Goal: Answer question/provide support: Share knowledge or assist other users

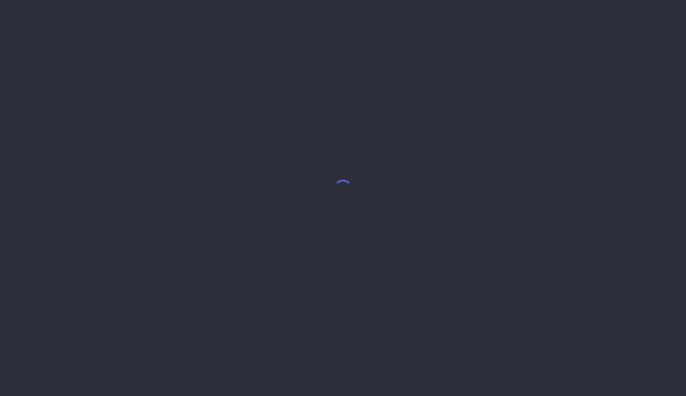
select select "7"
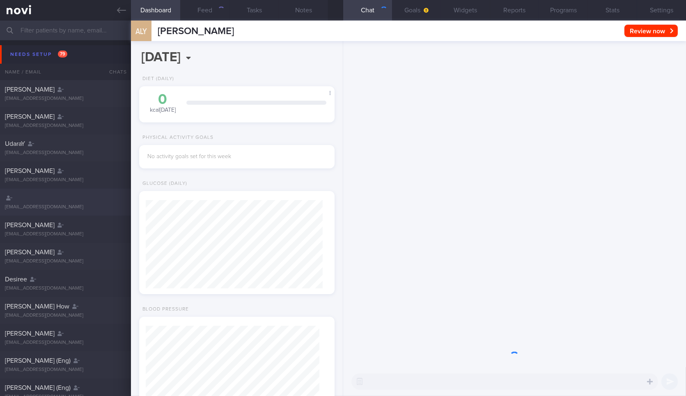
scroll to position [87, 173]
click at [119, 16] on link at bounding box center [65, 10] width 131 height 21
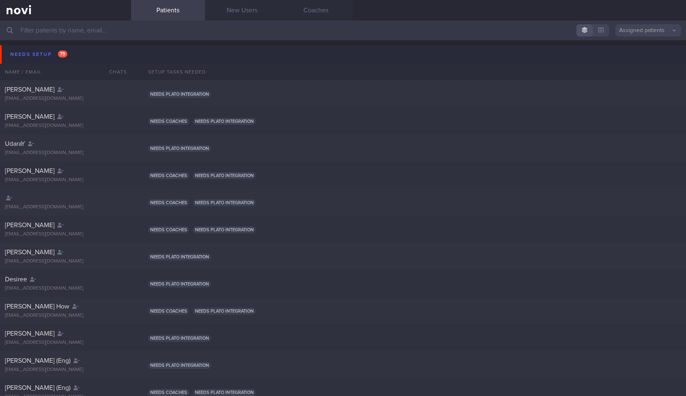
click at [110, 54] on button "Needs setup 79" at bounding box center [344, 54] width 688 height 18
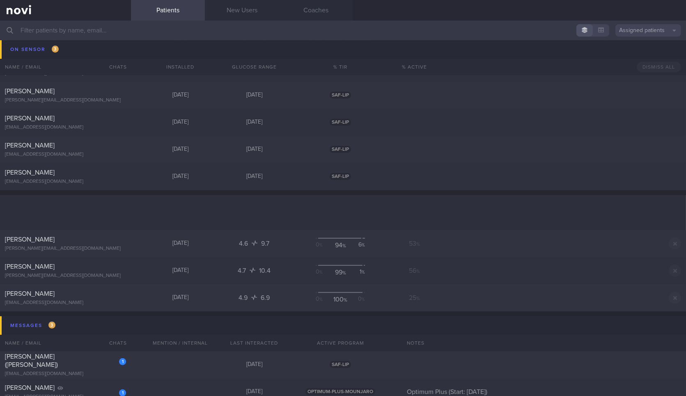
scroll to position [768, 0]
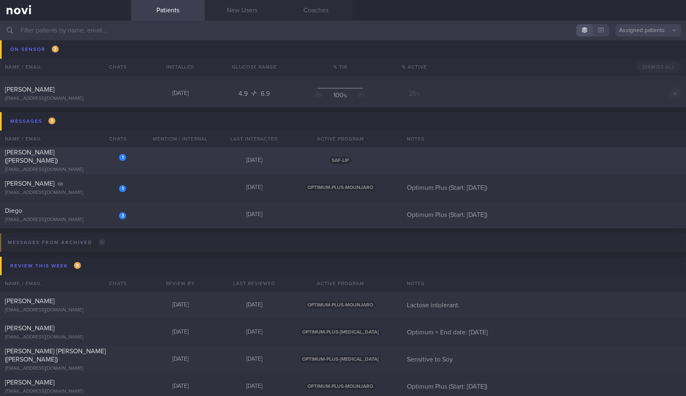
click at [138, 161] on div "1 Chee Wee Gooi (Eric) ericgooi2002@yahoo.com Today SAF-LIP" at bounding box center [343, 160] width 686 height 27
select select "7"
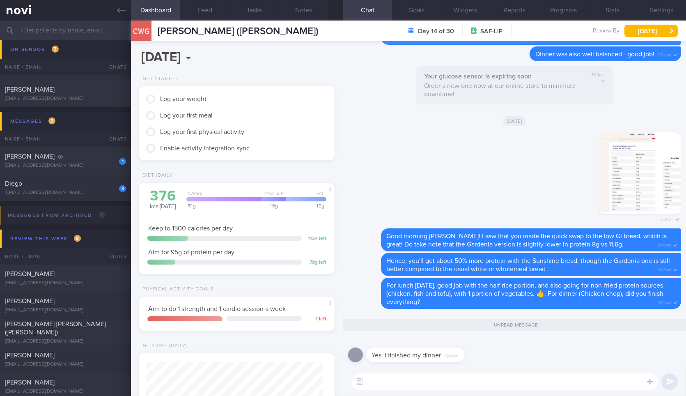
scroll to position [214, 0]
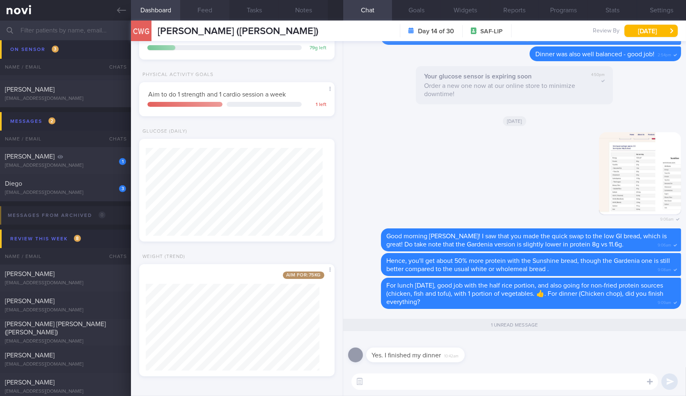
click at [220, 14] on button "Feed" at bounding box center [204, 10] width 49 height 21
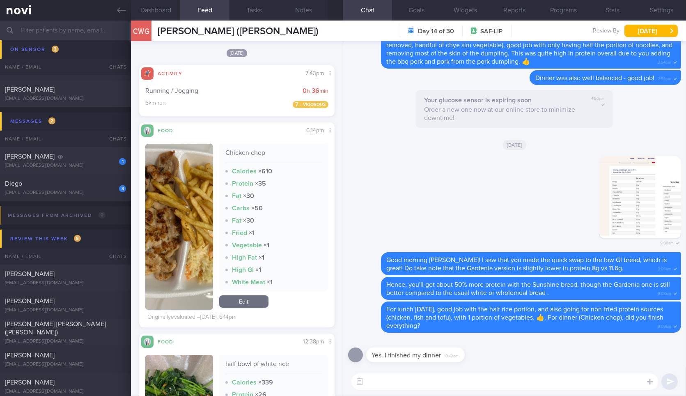
scroll to position [341, 0]
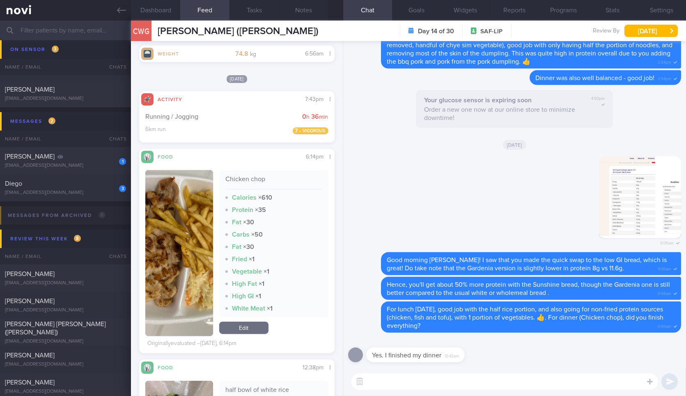
click at [516, 384] on textarea at bounding box center [504, 381] width 307 height 16
drag, startPoint x: 463, startPoint y: 353, endPoint x: 549, endPoint y: 335, distance: 88.2
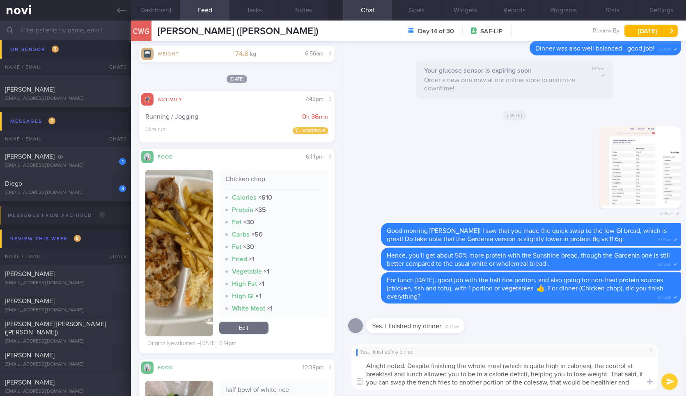
scroll to position [0, 0]
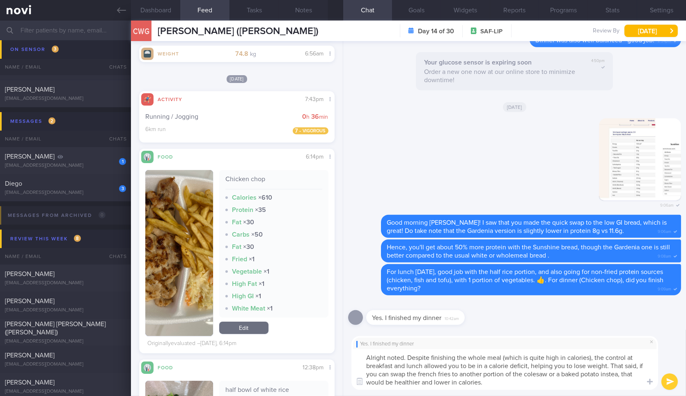
type textarea "Alright noted. Despite finishing the whole meal (which is quite high in calorie…"
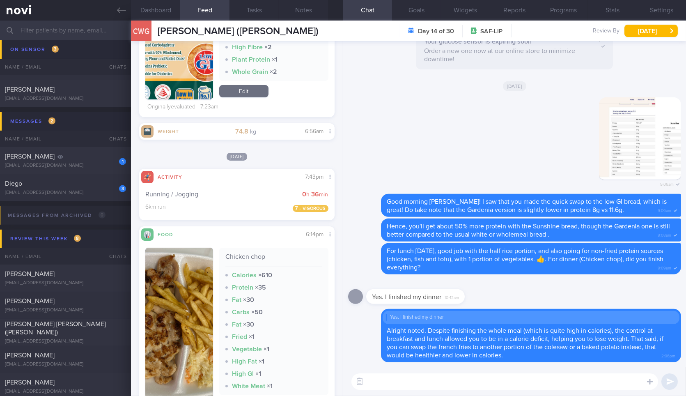
scroll to position [266, 0]
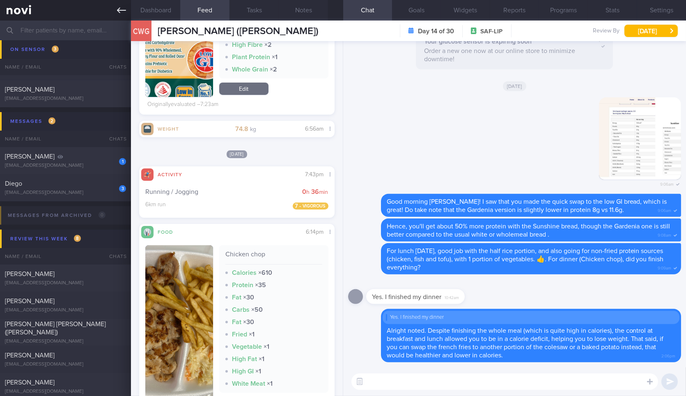
click at [113, 11] on link at bounding box center [65, 10] width 131 height 21
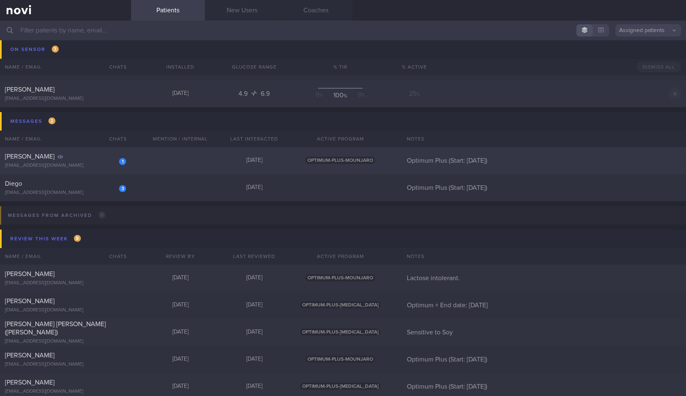
click at [116, 156] on div "1" at bounding box center [117, 158] width 18 height 13
select select "7"
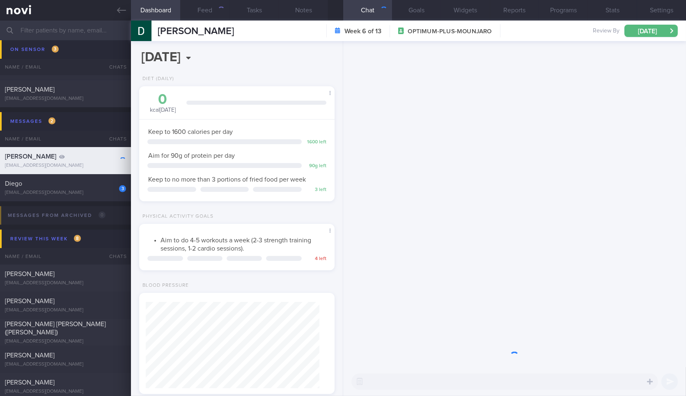
scroll to position [99, 173]
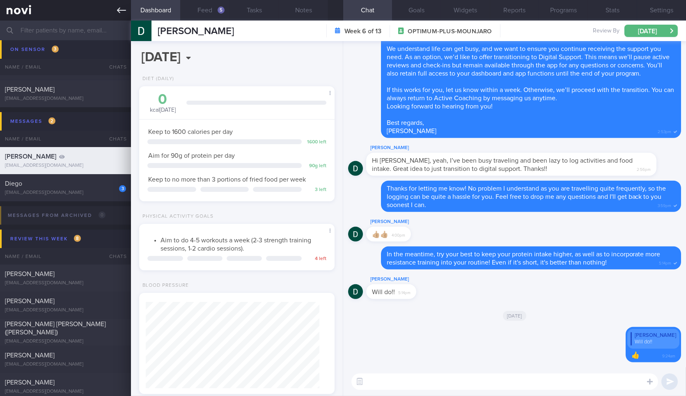
click at [123, 0] on link at bounding box center [65, 10] width 131 height 21
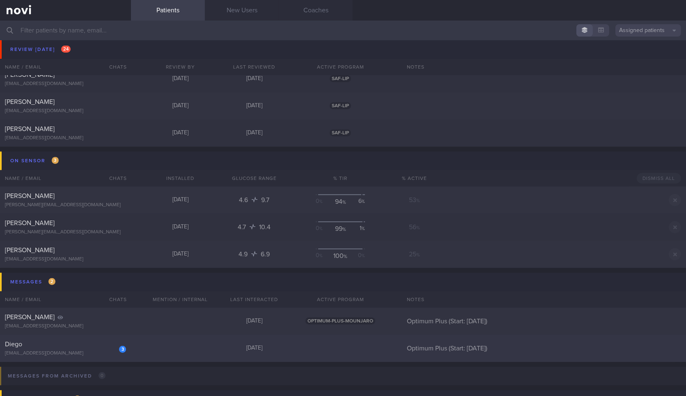
scroll to position [508, 0]
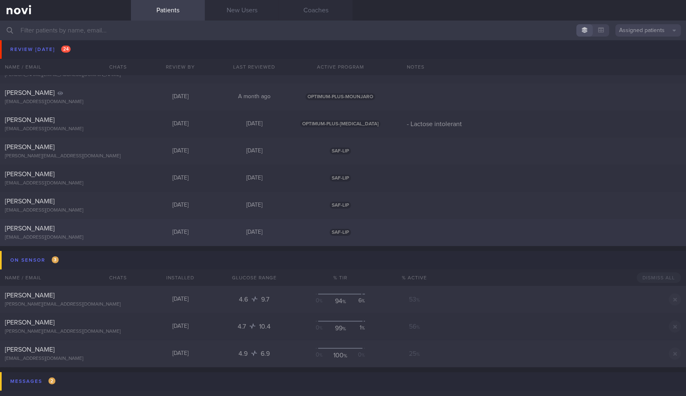
click at [197, 234] on div "[DATE]" at bounding box center [180, 232] width 74 height 7
select select "7"
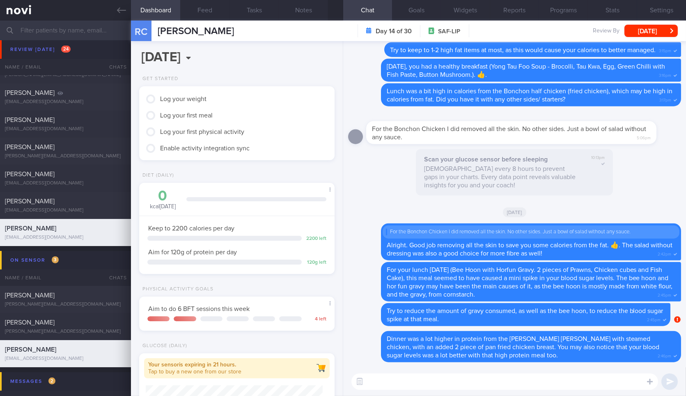
scroll to position [238, 0]
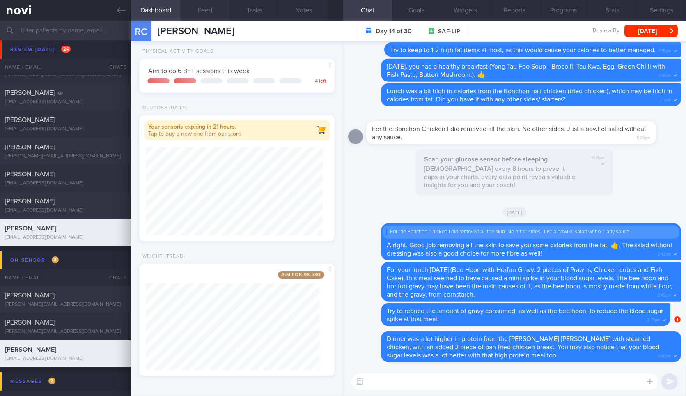
click at [196, 7] on button "Feed" at bounding box center [204, 10] width 49 height 21
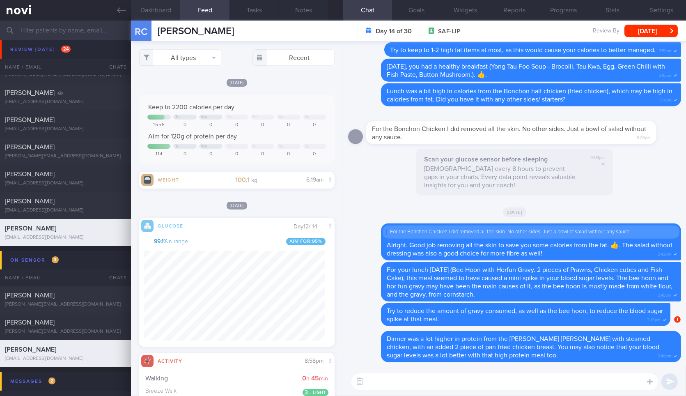
click at [165, 10] on button "Dashboard" at bounding box center [155, 10] width 49 height 21
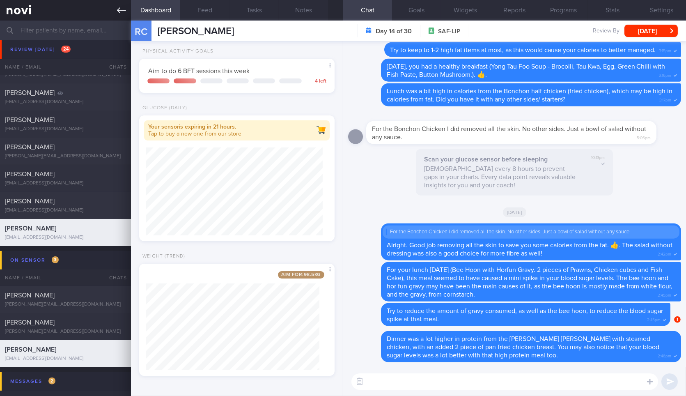
click at [119, 14] on icon at bounding box center [121, 10] width 9 height 9
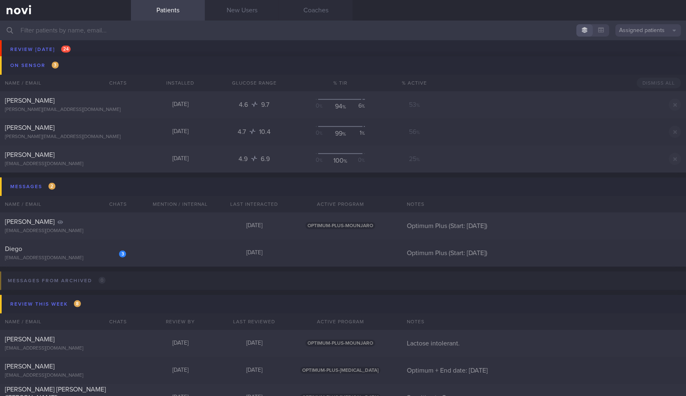
scroll to position [703, 0]
click at [126, 255] on div "3 Diego diegopdias@gmail.com" at bounding box center [65, 252] width 131 height 16
select select "7"
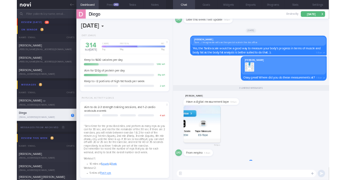
scroll to position [99, 173]
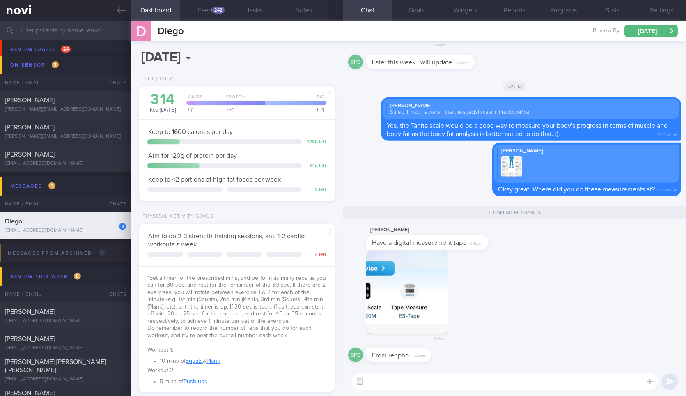
click at [383, 282] on button "button" at bounding box center [407, 292] width 82 height 82
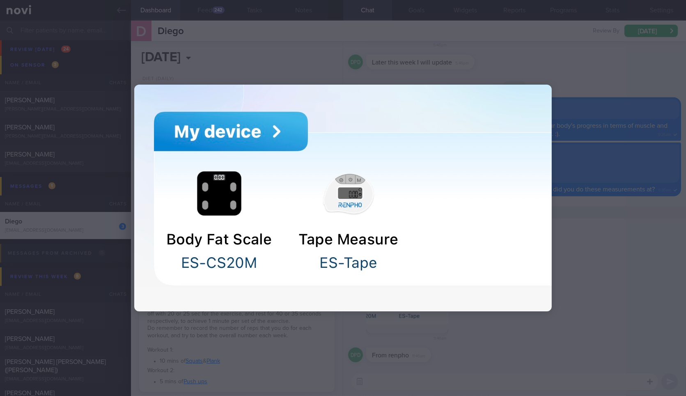
click at [606, 126] on div at bounding box center [343, 198] width 686 height 396
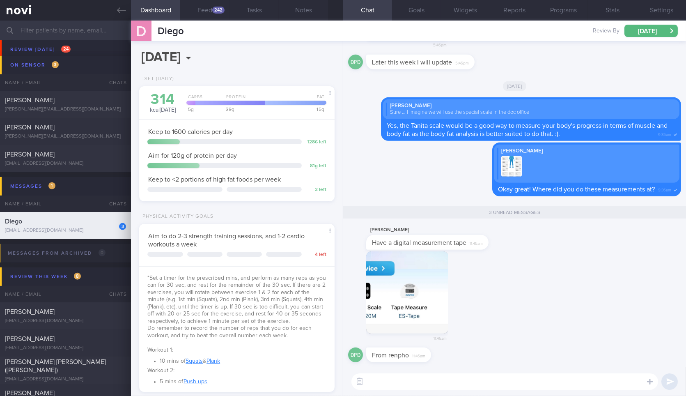
click at [488, 390] on div "​ ​" at bounding box center [514, 381] width 343 height 29
click at [494, 386] on textarea at bounding box center [504, 381] width 307 height 16
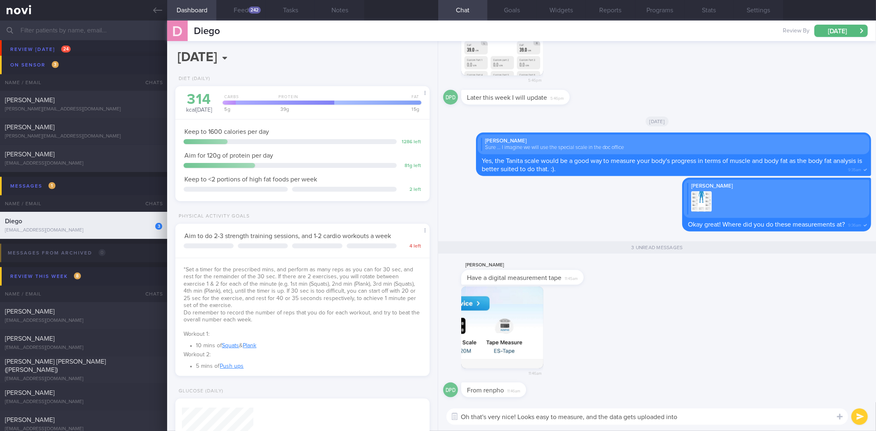
scroll to position [128, 232]
type textarea "Oh that's very nice! Looks easy to measure, and the data gets uploaded into"
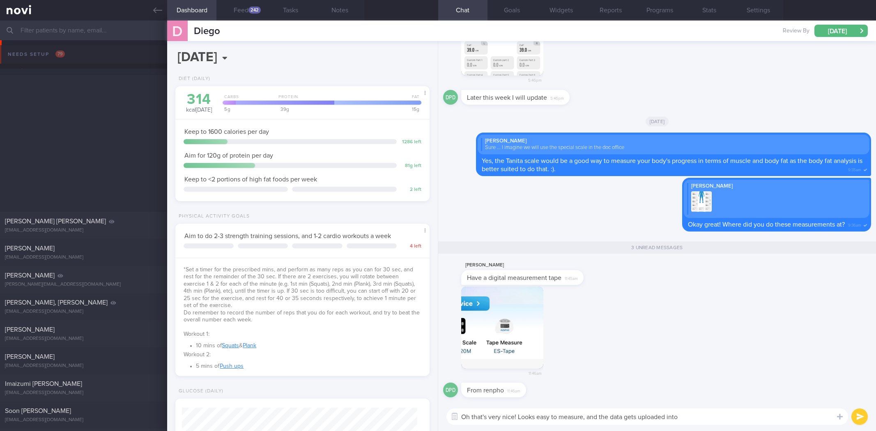
select select "7"
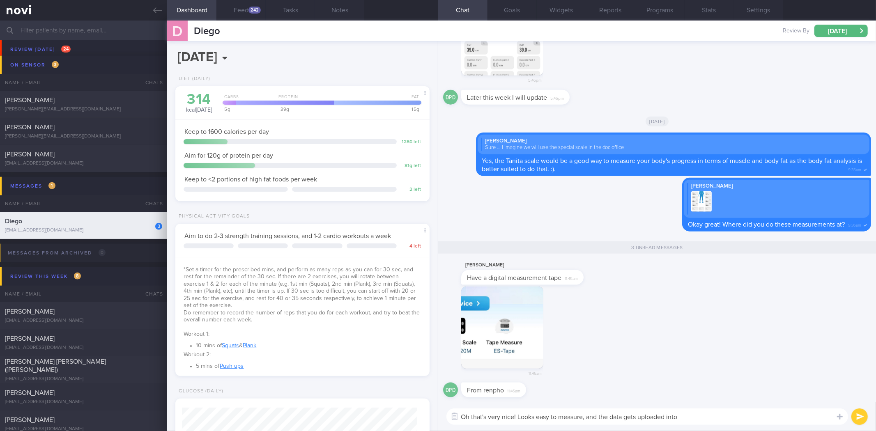
click at [736, 423] on textarea "Oh that's very nice! Looks easy to measure, and the data gets uploaded into" at bounding box center [646, 416] width 401 height 16
type textarea "Oh that's very nice! Looks easy to measure, and the data gets uploaded into the…"
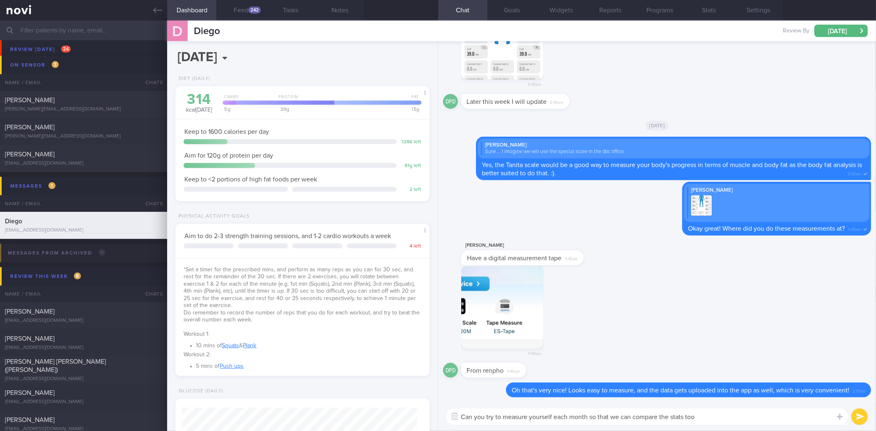
type textarea "Can you try to measure yourself each month so that we can compare the stats too?"
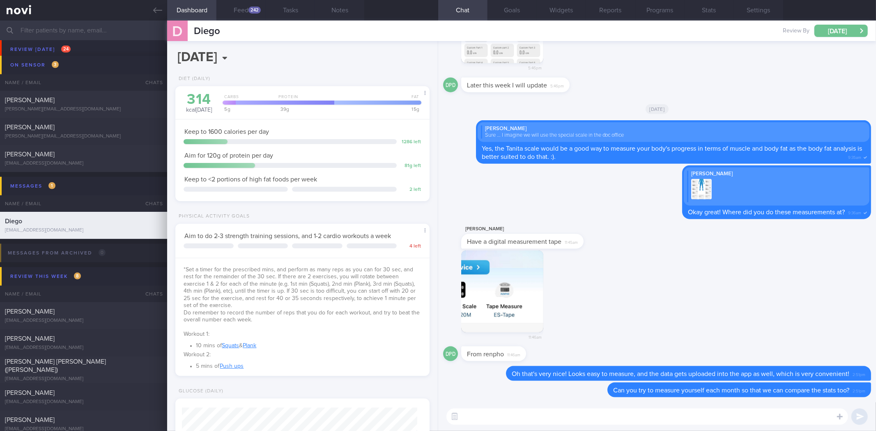
click at [834, 34] on button "[DATE]" at bounding box center [840, 31] width 53 height 12
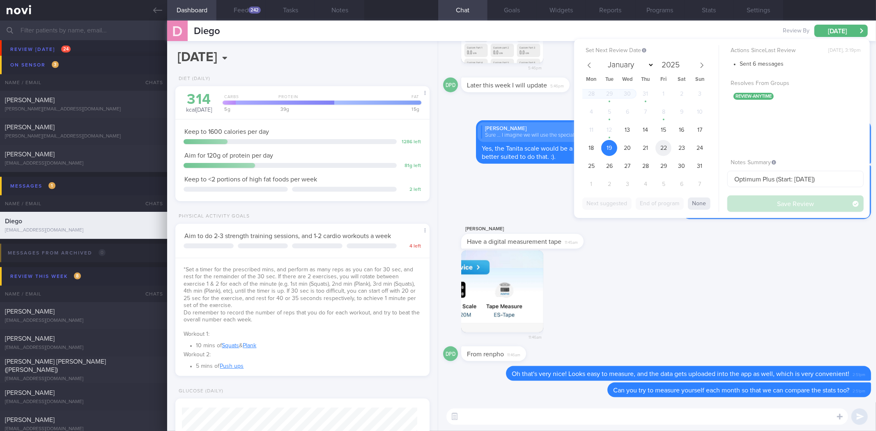
click at [658, 150] on span "22" at bounding box center [663, 148] width 16 height 16
click at [759, 204] on button "Save Review" at bounding box center [795, 203] width 136 height 16
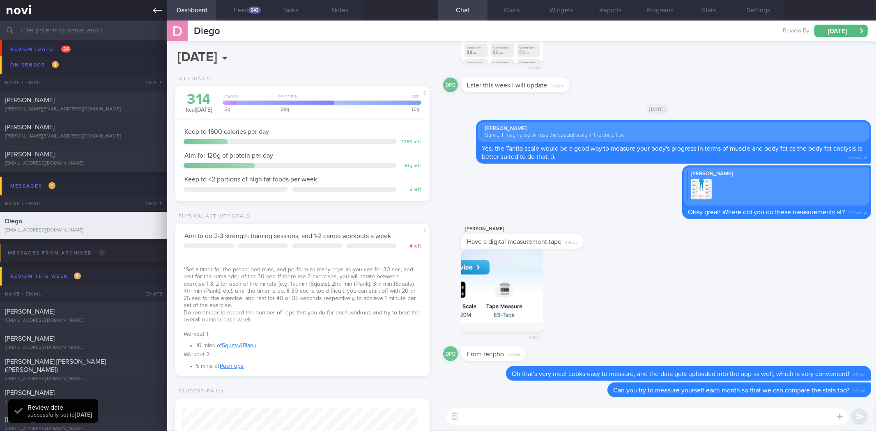
click at [157, 11] on icon at bounding box center [157, 10] width 9 height 9
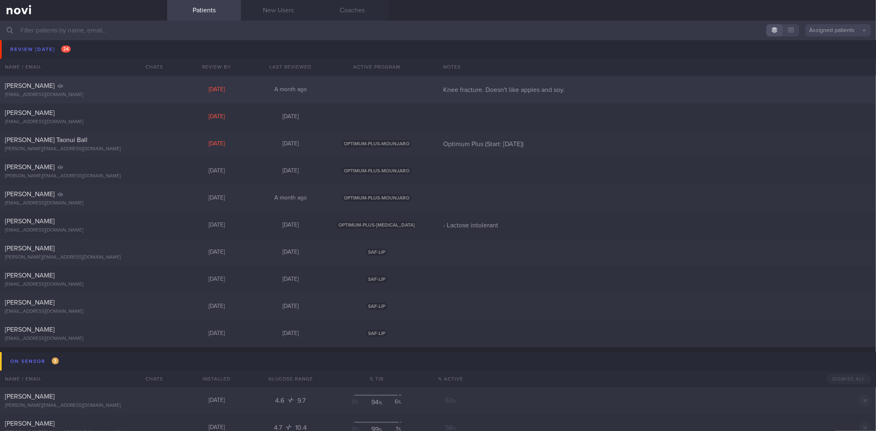
scroll to position [404, 0]
click at [129, 230] on div "[EMAIL_ADDRESS][DOMAIN_NAME]" at bounding box center [83, 233] width 157 height 6
select select "7"
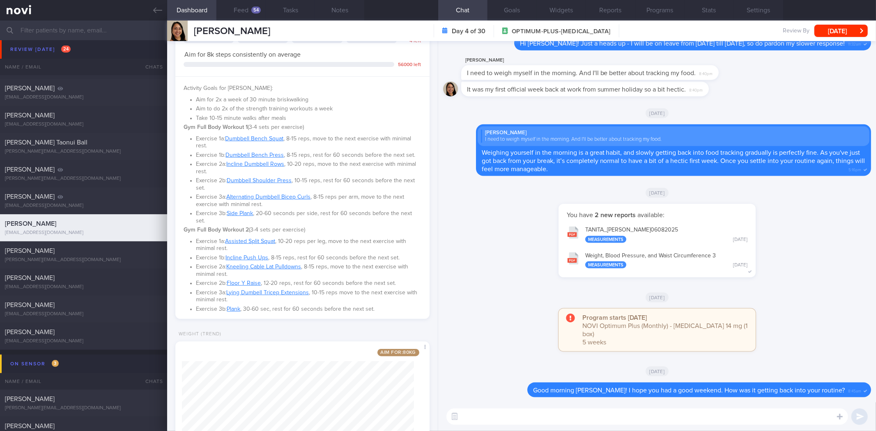
scroll to position [533, 0]
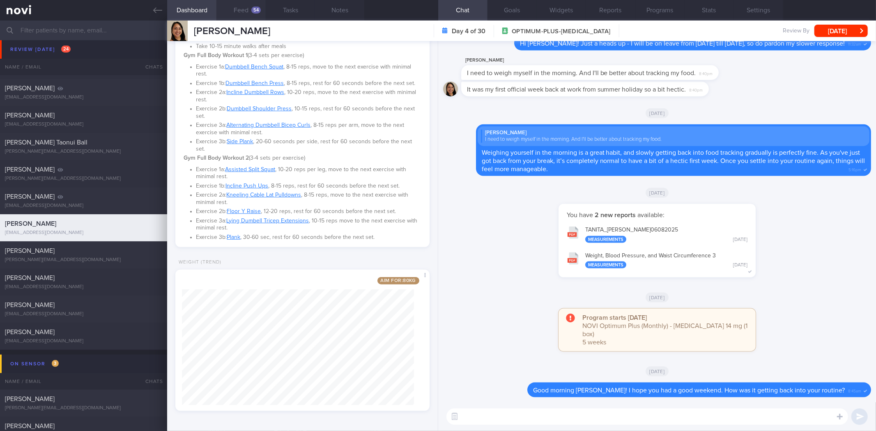
click at [245, 9] on button "Feed 54" at bounding box center [240, 10] width 49 height 21
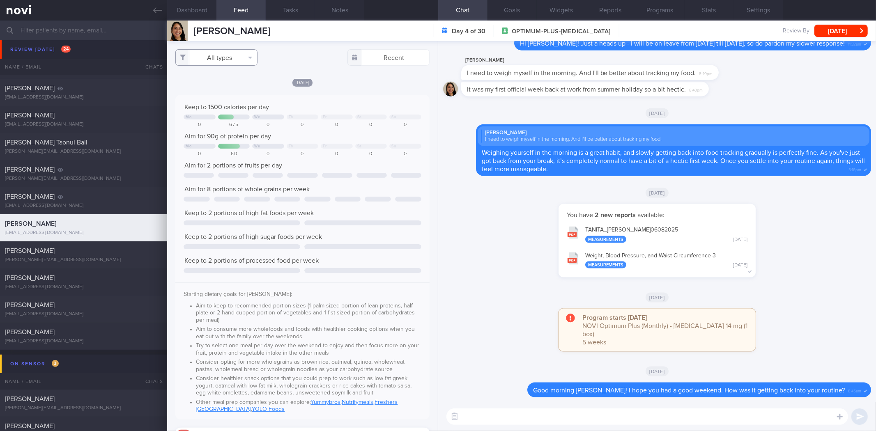
click at [246, 58] on button "All types" at bounding box center [216, 57] width 82 height 16
click at [248, 87] on button "Activity" at bounding box center [216, 86] width 81 height 12
checkbox input "false"
click at [238, 108] on button "Weight" at bounding box center [216, 110] width 81 height 12
checkbox input "false"
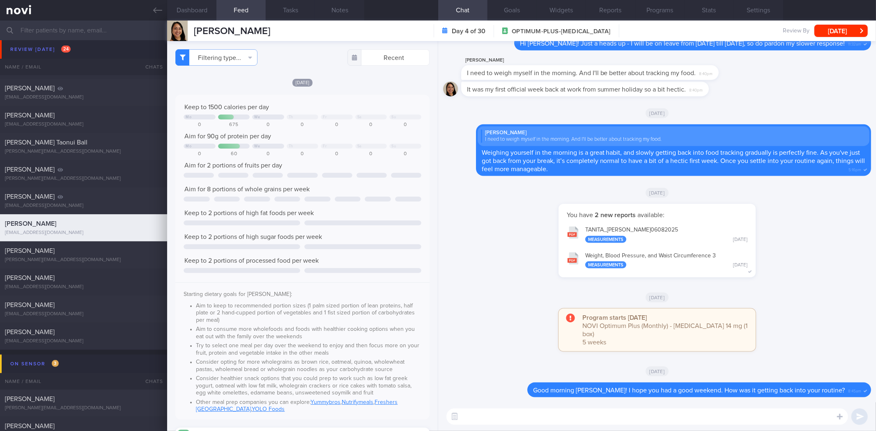
click at [377, 89] on div "Yesterday Keep to 1500 calories per day Mo We Th Fr Sa Su 0 675 0 0 0 0 0 Aim f…" at bounding box center [302, 339] width 254 height 523
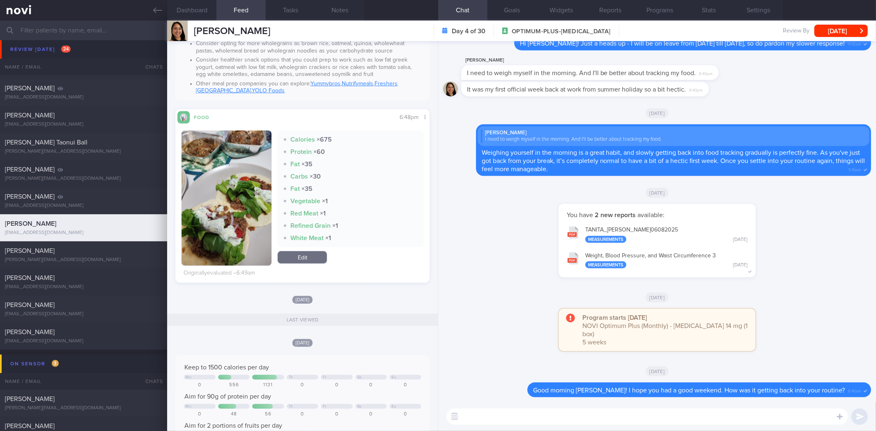
click at [243, 197] on button "button" at bounding box center [226, 198] width 90 height 135
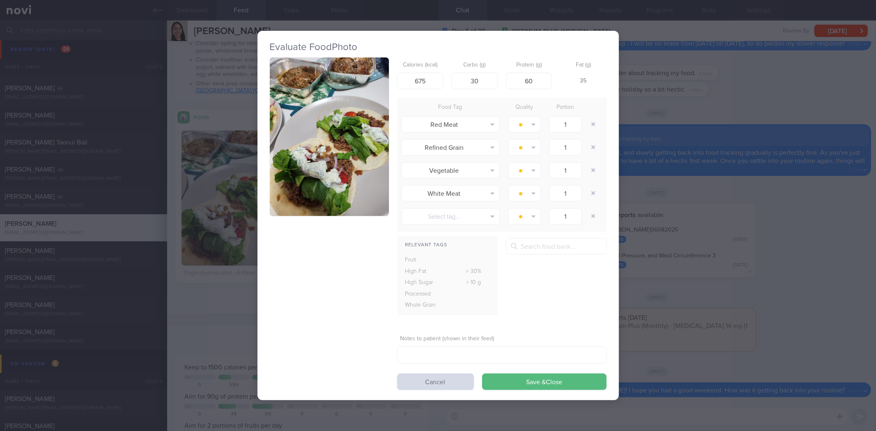
click at [384, 188] on button "button" at bounding box center [329, 136] width 119 height 159
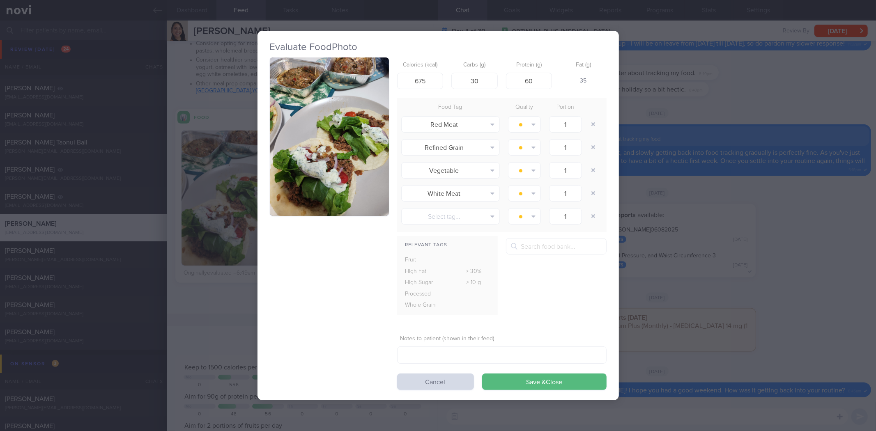
click at [694, 243] on div "Evaluate Food Photo Calories (kcal) 675 Carbs (g) 30 Protein (g) 60 Fat (g) 35 …" at bounding box center [438, 215] width 876 height 431
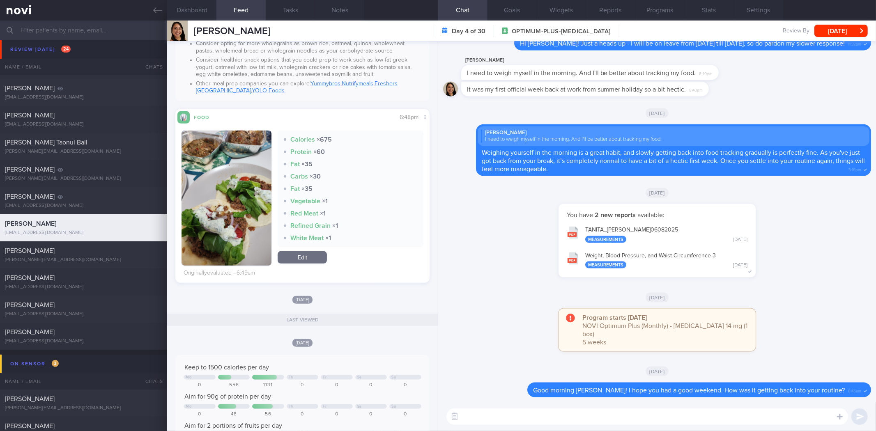
click at [481, 420] on textarea at bounding box center [646, 416] width 401 height 16
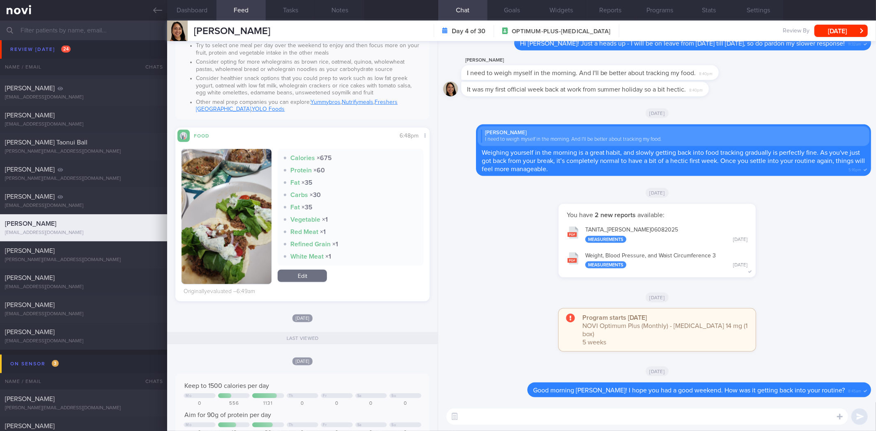
scroll to position [300, 0]
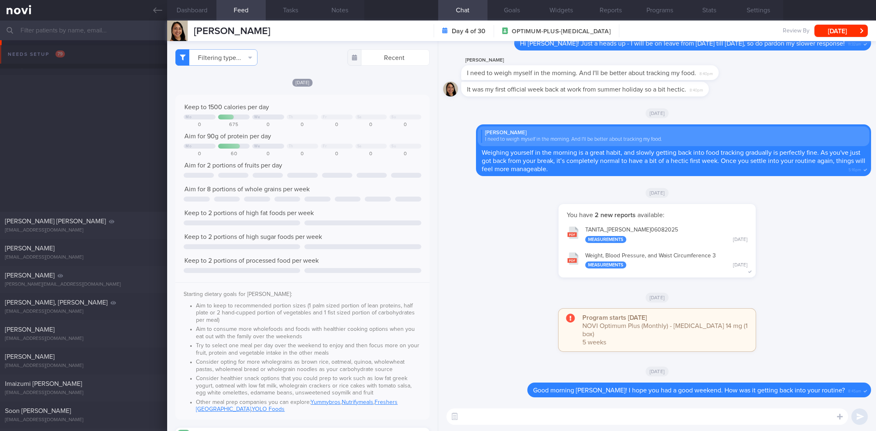
select select "7"
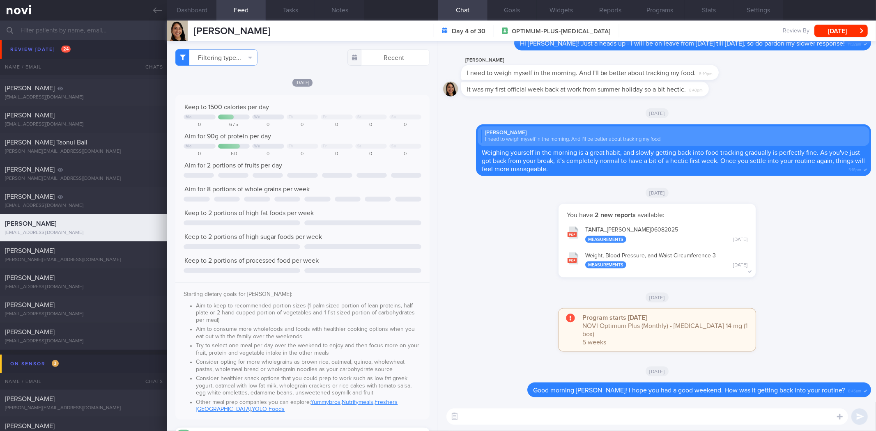
scroll to position [227, 0]
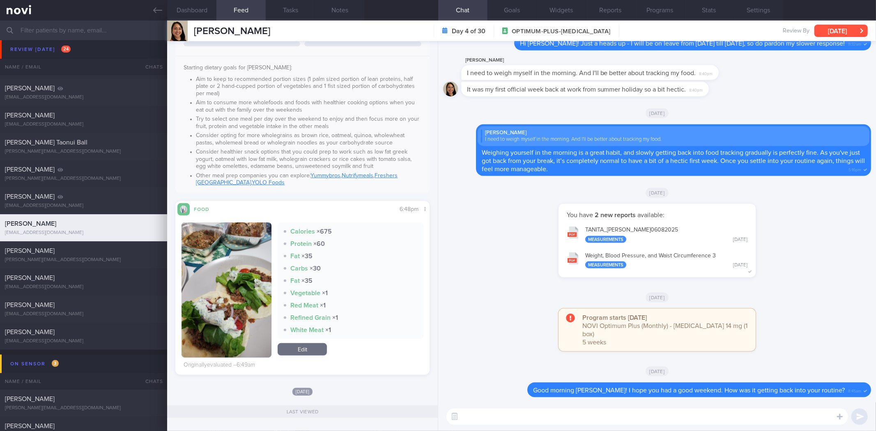
click at [849, 26] on button "[DATE]" at bounding box center [840, 31] width 53 height 12
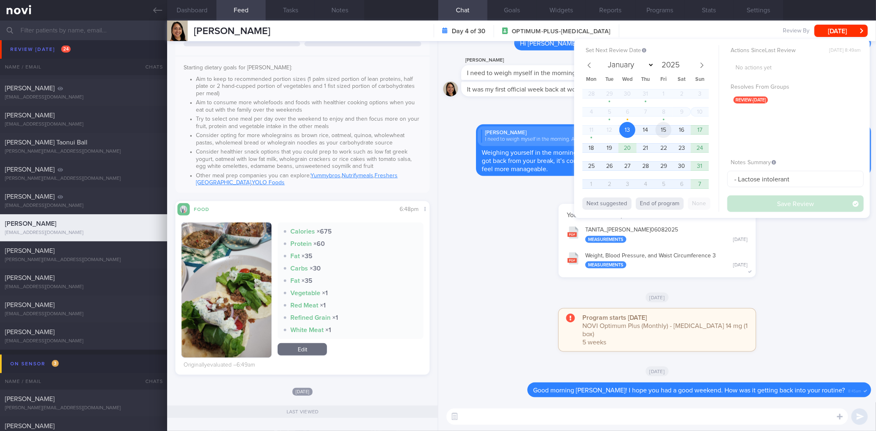
click at [665, 131] on span "15" at bounding box center [663, 130] width 16 height 16
click at [754, 206] on button "Save Review" at bounding box center [795, 203] width 136 height 16
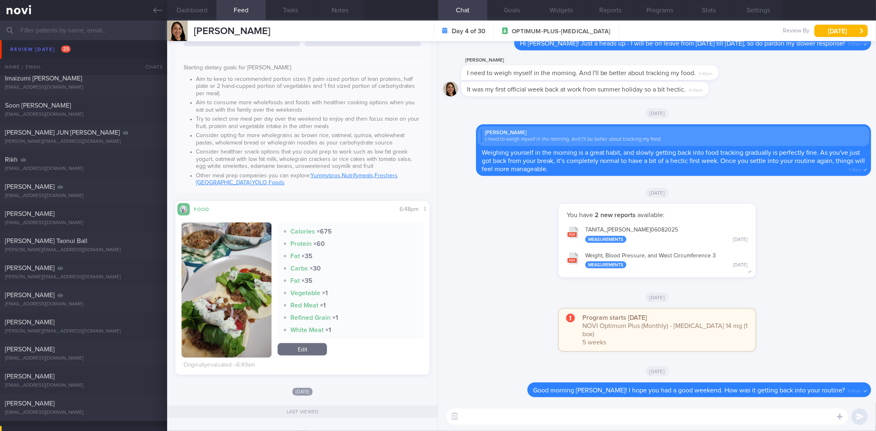
scroll to position [261, 0]
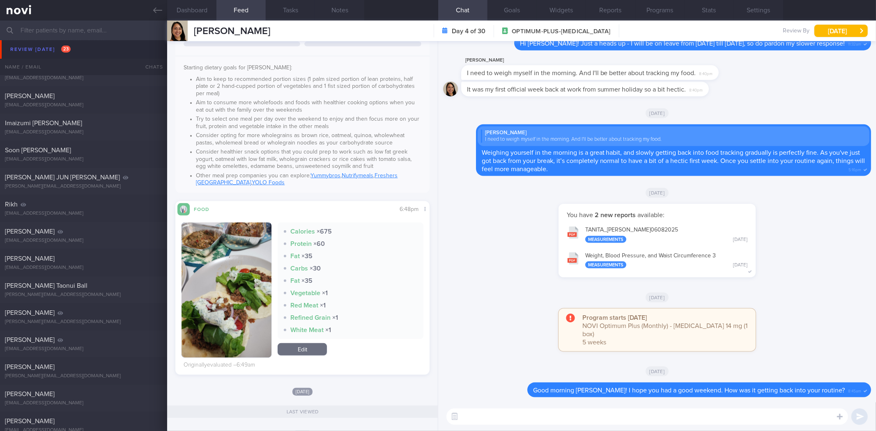
click at [481, 420] on textarea at bounding box center [646, 416] width 401 height 16
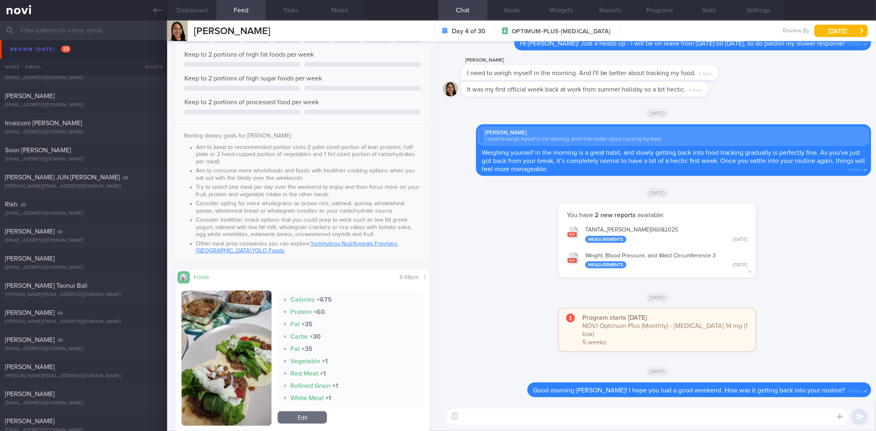
scroll to position [0, 0]
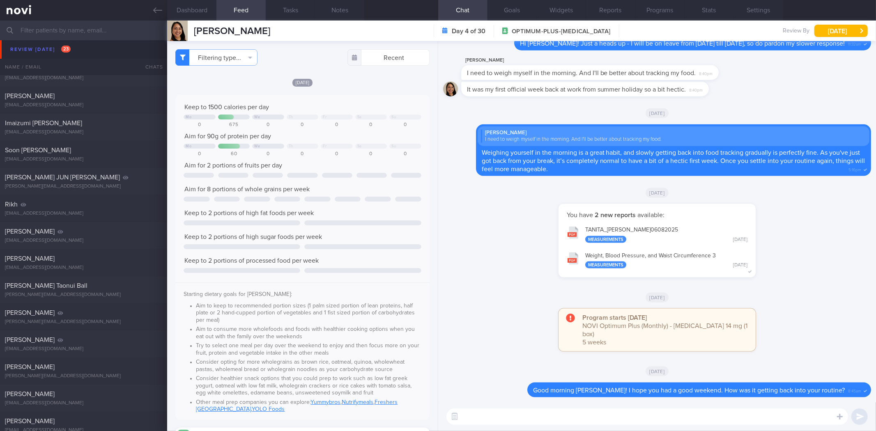
click at [527, 419] on textarea at bounding box center [646, 416] width 401 height 16
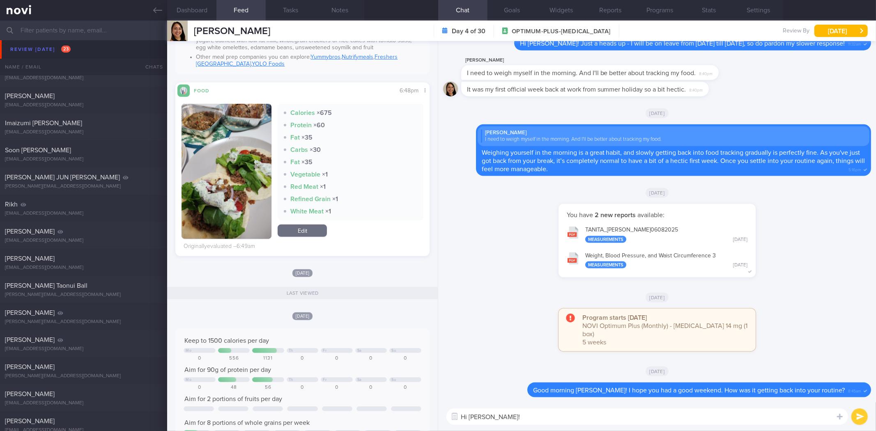
scroll to position [302, 0]
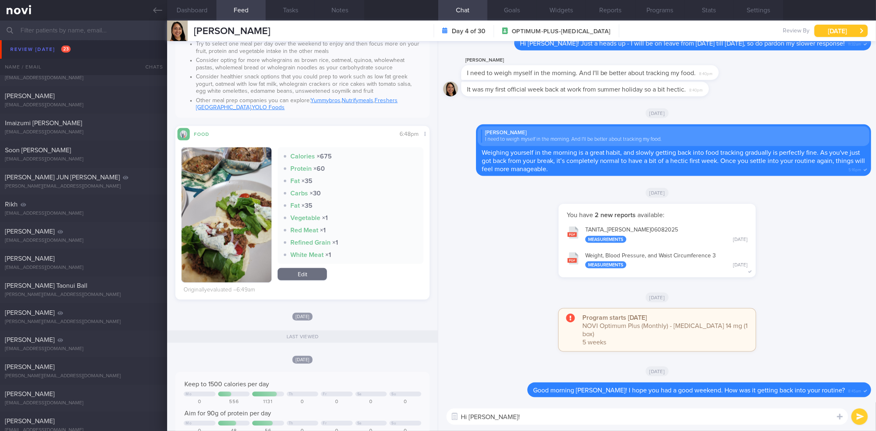
click at [833, 30] on button "[DATE]" at bounding box center [840, 31] width 53 height 12
click at [473, 249] on div "You have 2 new reports available: TANITA_ GASSNER CATHERINE MANAWATAO_ 06082025…" at bounding box center [657, 245] width 428 height 82
click at [238, 256] on button "button" at bounding box center [226, 214] width 90 height 135
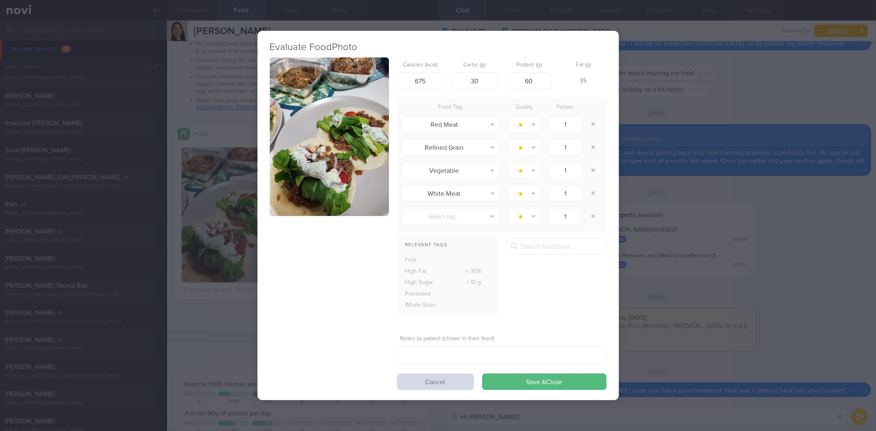
click at [379, 169] on button "button" at bounding box center [329, 136] width 119 height 159
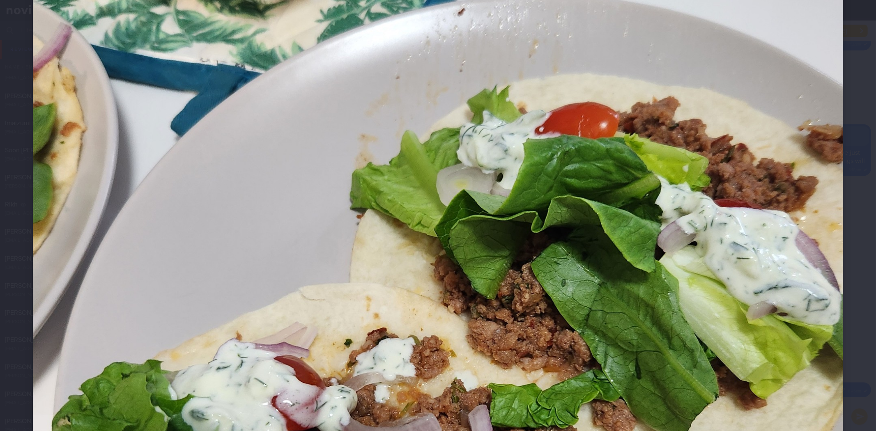
scroll to position [502, 0]
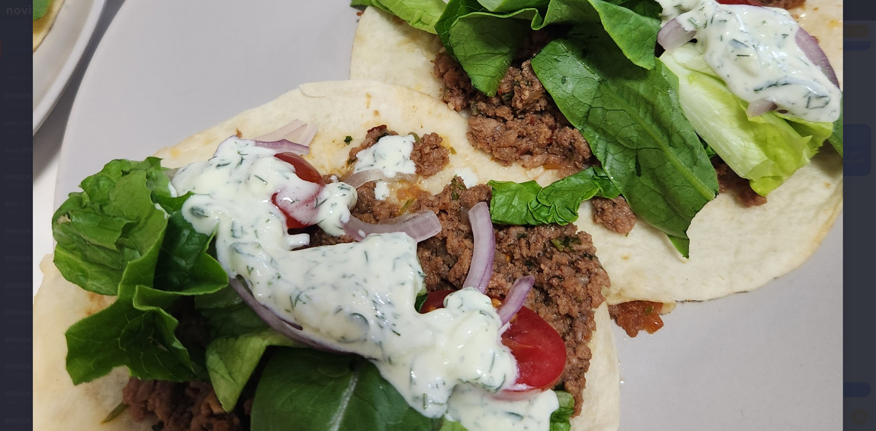
click at [868, 99] on div at bounding box center [438, 71] width 876 height 1146
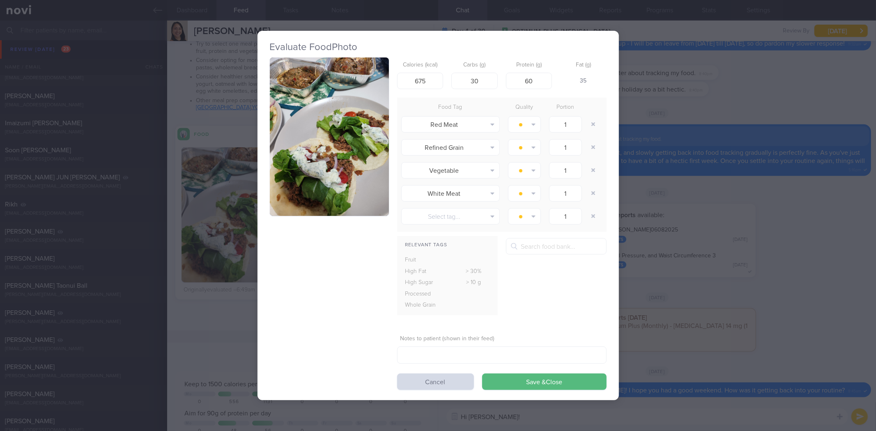
click at [734, 208] on div "Evaluate Food Photo Calories (kcal) 675 Carbs (g) 30 Protein (g) 60 Fat (g) 35 …" at bounding box center [438, 215] width 876 height 431
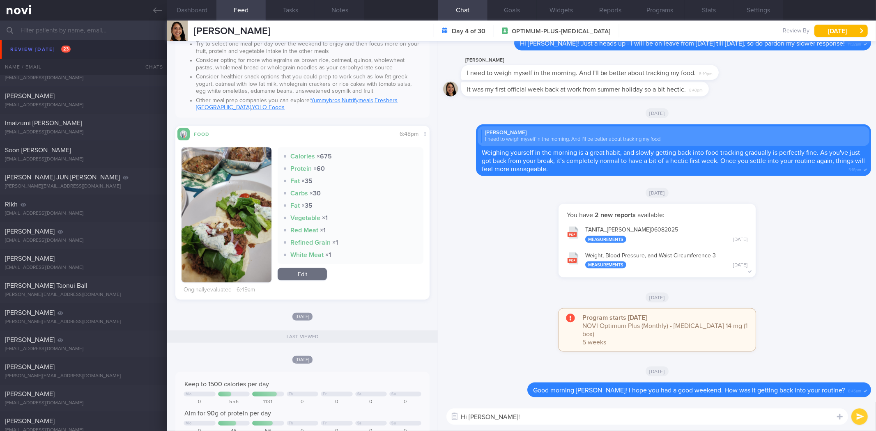
click at [670, 422] on textarea "Hi Catherine!" at bounding box center [646, 416] width 401 height 16
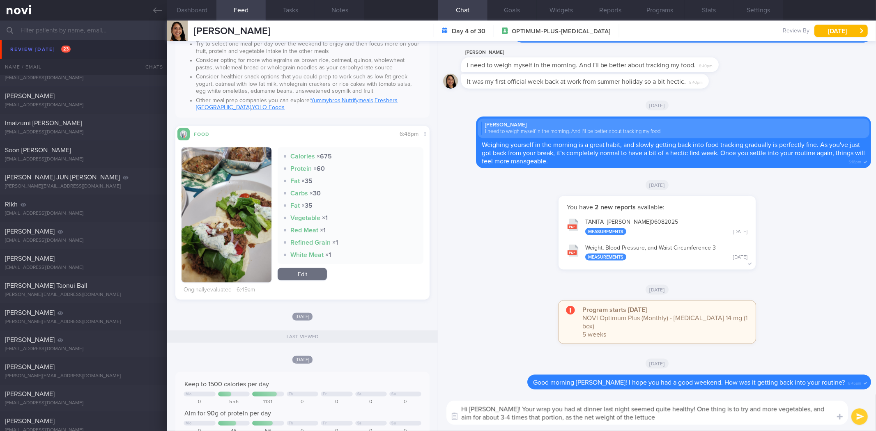
type textarea "Hi Catherine! Your wrap you had at dinner last night seemed quite healthy! One …"
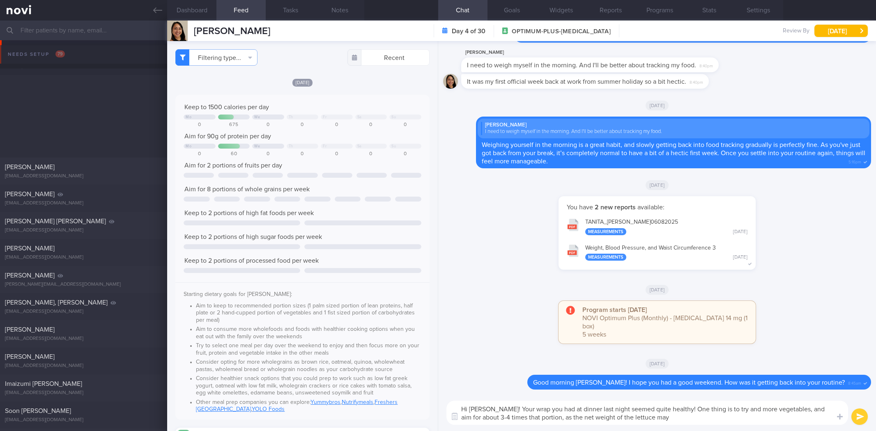
select select "7"
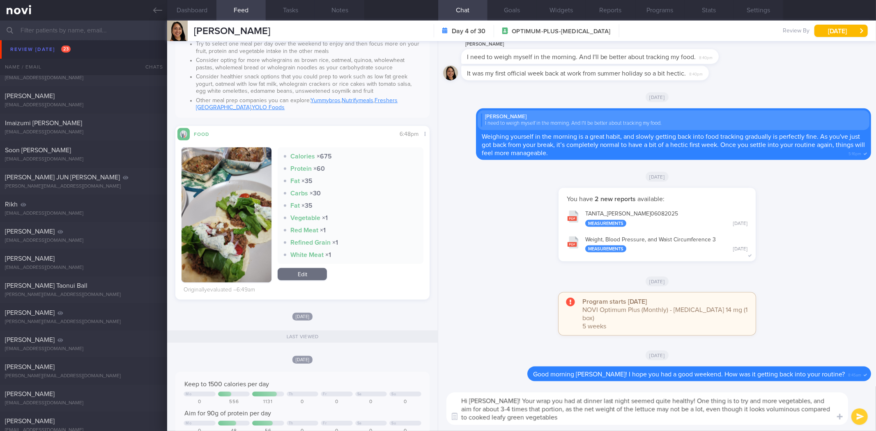
type textarea "Hi [PERSON_NAME]! Your wrap you had at dinner last night seemed quite healthy! …"
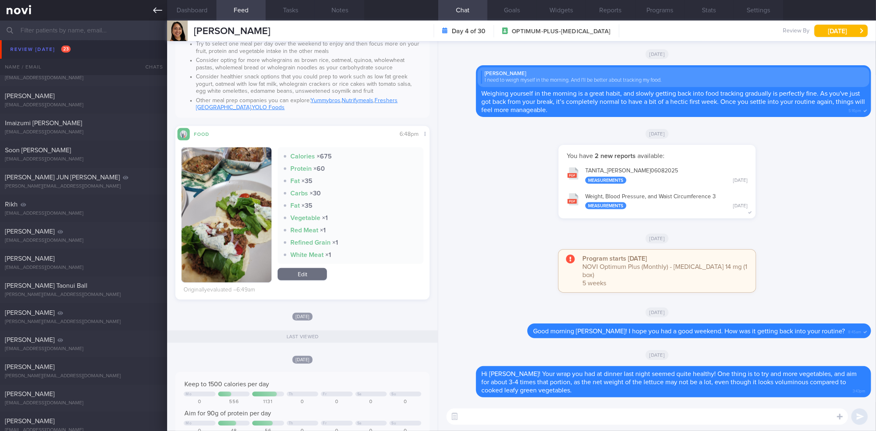
click at [154, 7] on icon at bounding box center [157, 10] width 9 height 9
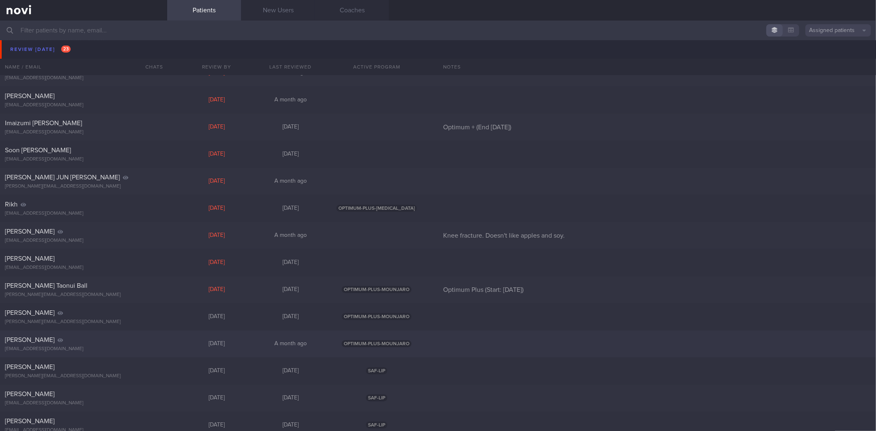
scroll to position [298, 0]
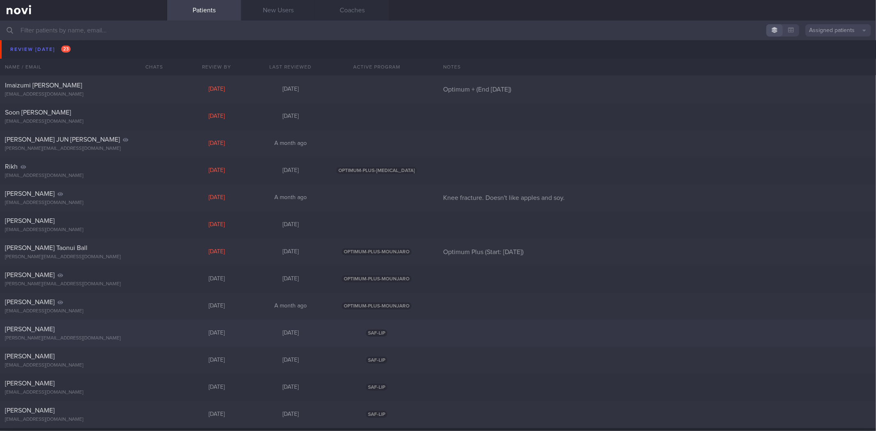
click at [135, 342] on div "[PERSON_NAME] [PERSON_NAME][EMAIL_ADDRESS][DOMAIN_NAME] [DATE] [DATE] SAF-LIP" at bounding box center [438, 333] width 876 height 27
select select "7"
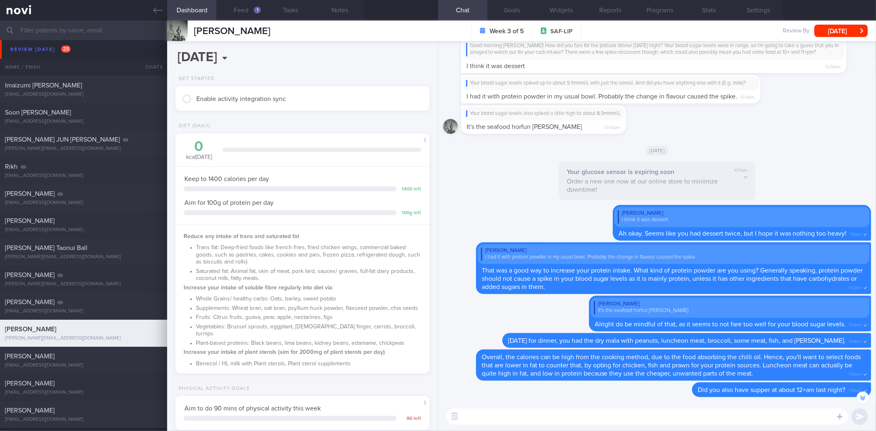
scroll to position [0, 0]
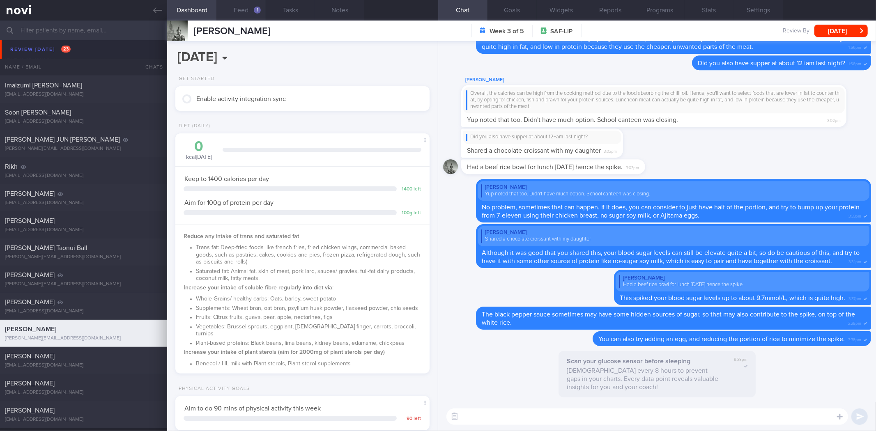
click at [243, 10] on button "Feed 1" at bounding box center [240, 10] width 49 height 21
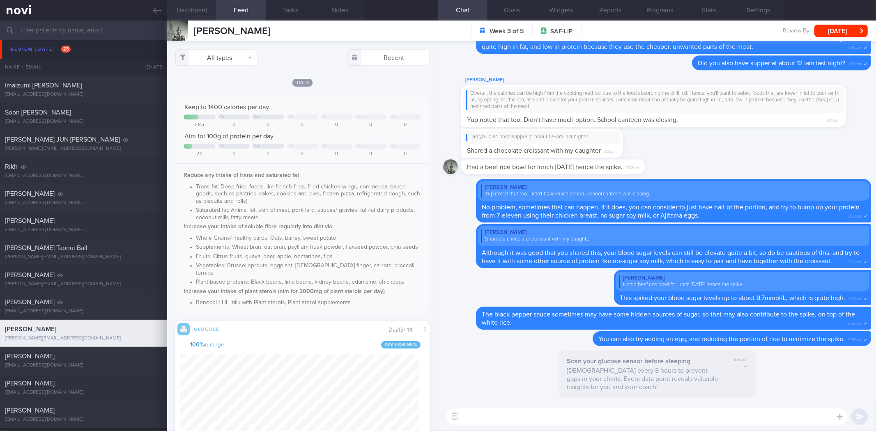
click at [204, 13] on button "Dashboard" at bounding box center [191, 10] width 49 height 21
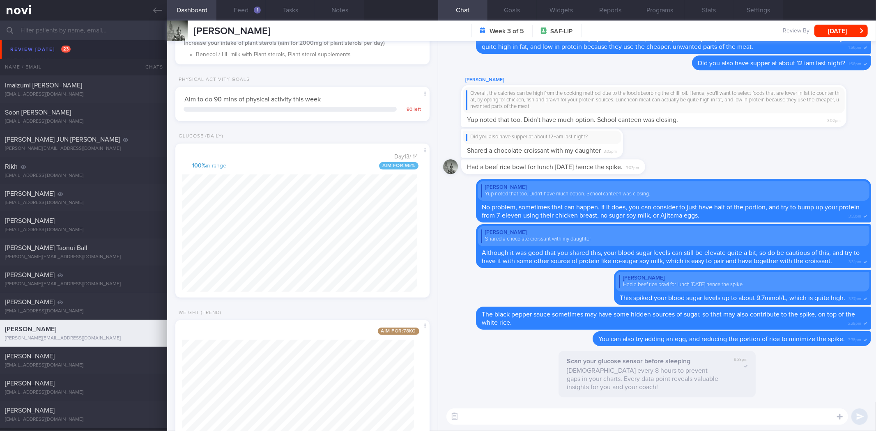
scroll to position [360, 0]
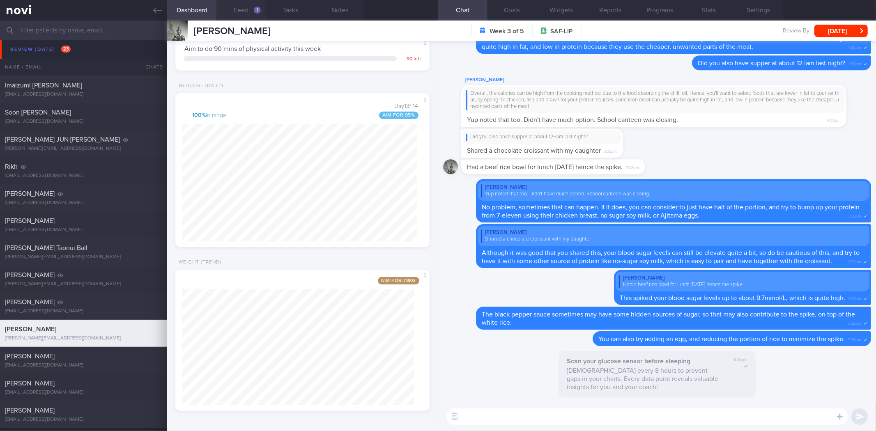
click at [235, 5] on button "Feed 1" at bounding box center [240, 10] width 49 height 21
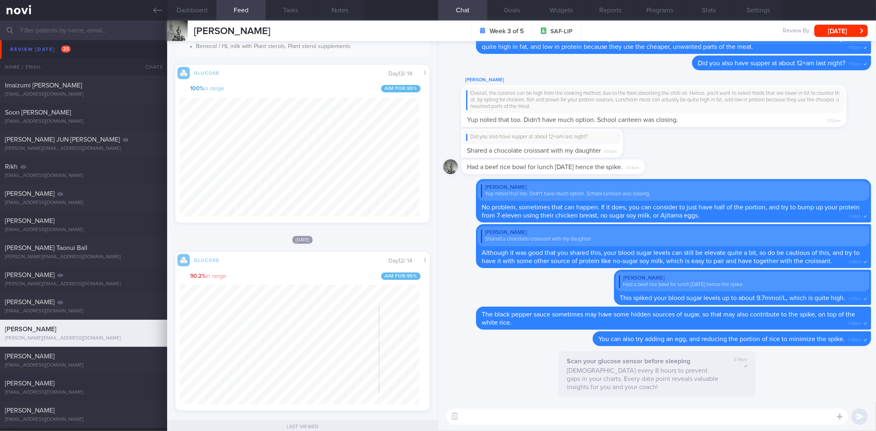
scroll to position [256, 0]
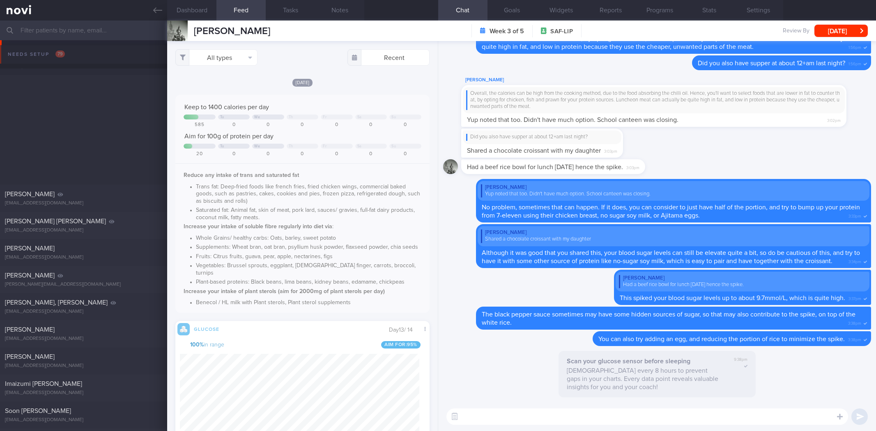
select select "7"
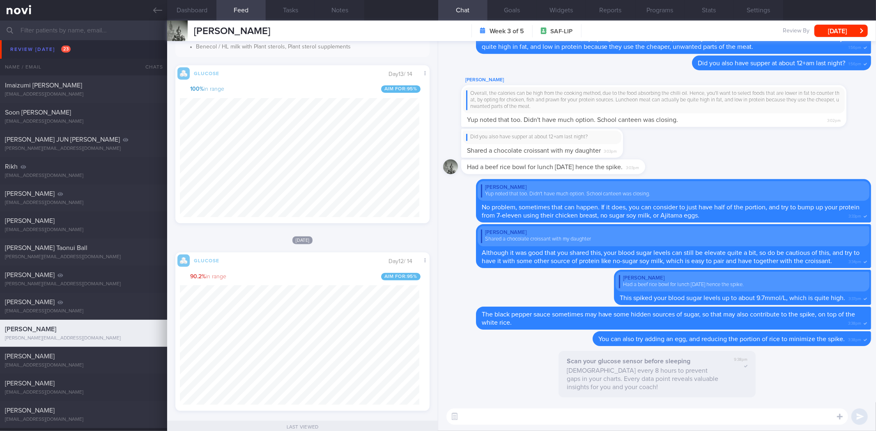
click at [563, 419] on textarea at bounding box center [646, 416] width 401 height 16
type textarea "Hi [PERSON_NAME]! What did you have for dinner last night? Your blood sugar lev…"
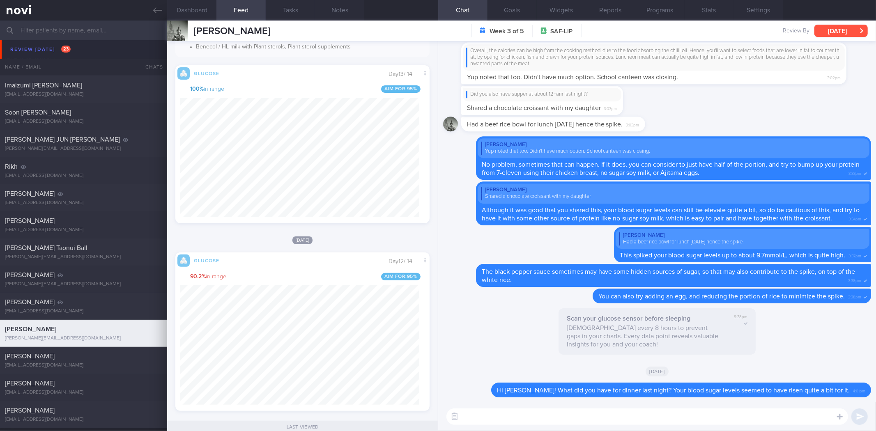
click at [855, 27] on button "[DATE]" at bounding box center [840, 31] width 53 height 12
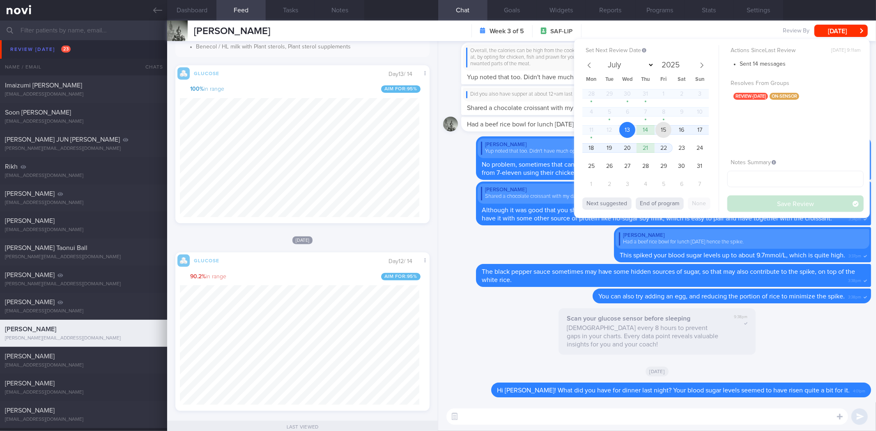
click at [664, 130] on span "15" at bounding box center [663, 130] width 16 height 16
click at [791, 206] on button "Save Review" at bounding box center [795, 203] width 136 height 16
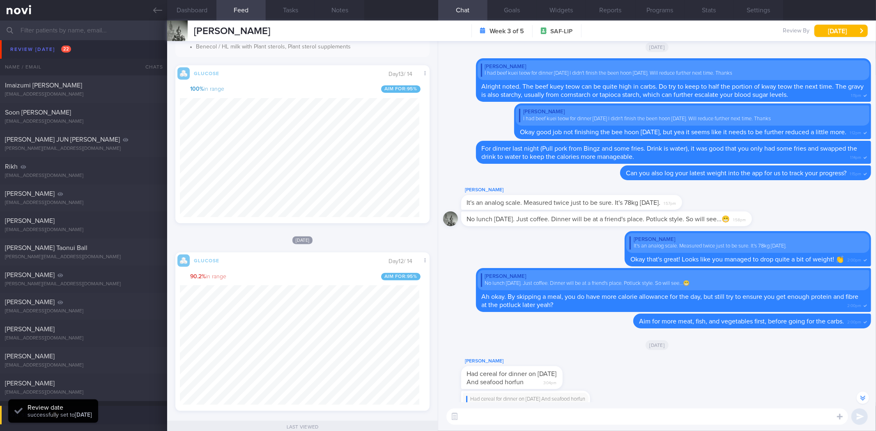
scroll to position [147, 239]
click at [520, 424] on textarea at bounding box center [646, 416] width 401 height 16
type textarea "Also, don't forget to log your latest weight into the app yea?"
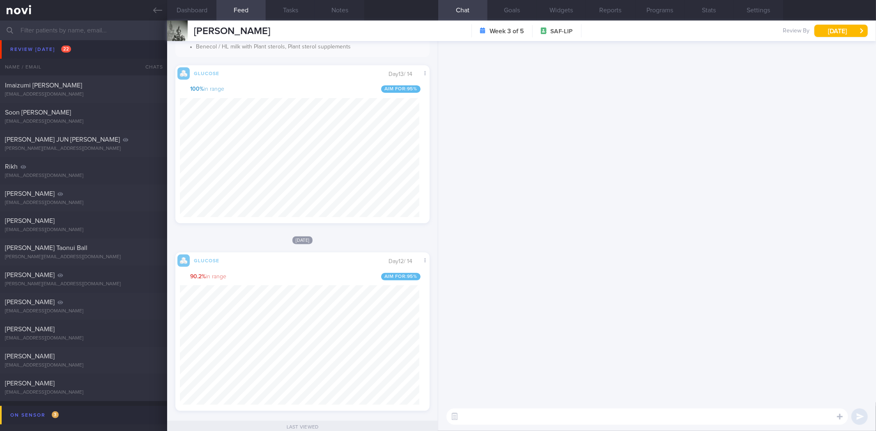
scroll to position [0, 0]
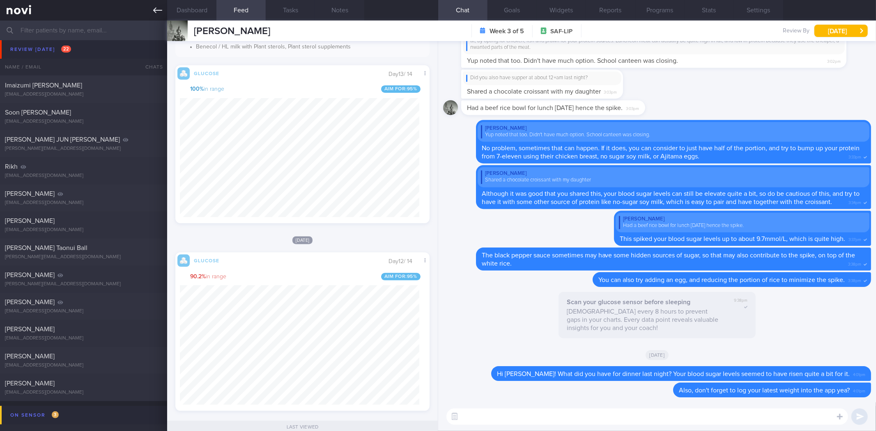
click at [161, 14] on icon at bounding box center [157, 10] width 9 height 9
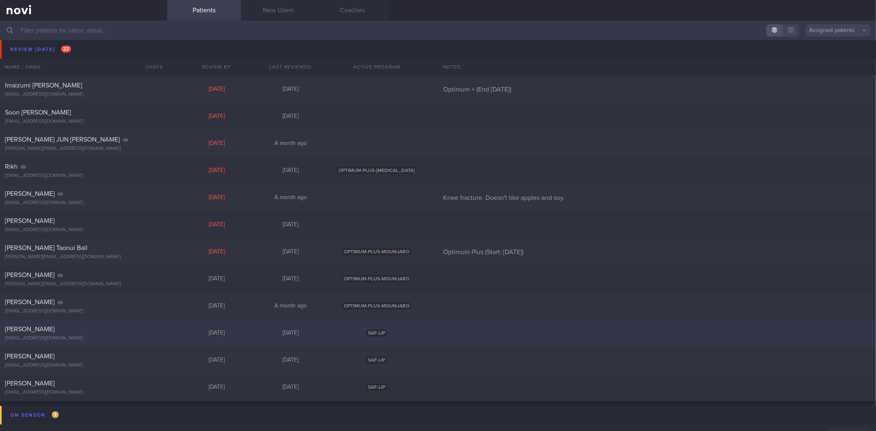
click at [115, 334] on div "Bryan Ong sx6ktqnpy6@privaterelay.appleid.com" at bounding box center [83, 333] width 167 height 16
select select "7"
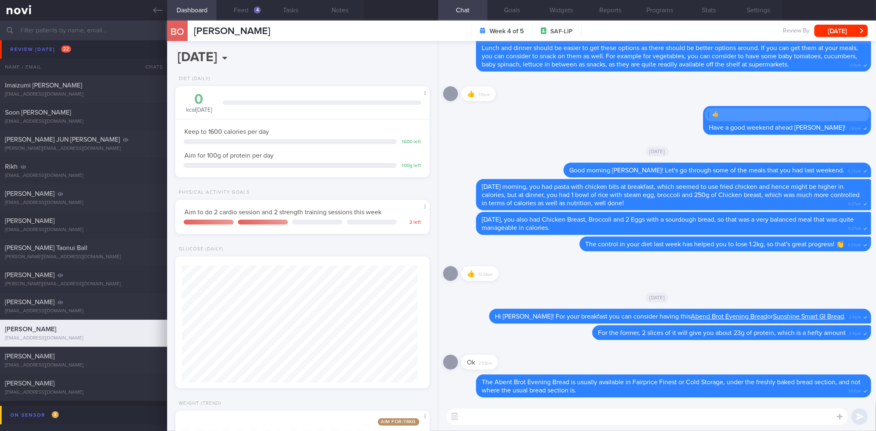
scroll to position [142, 0]
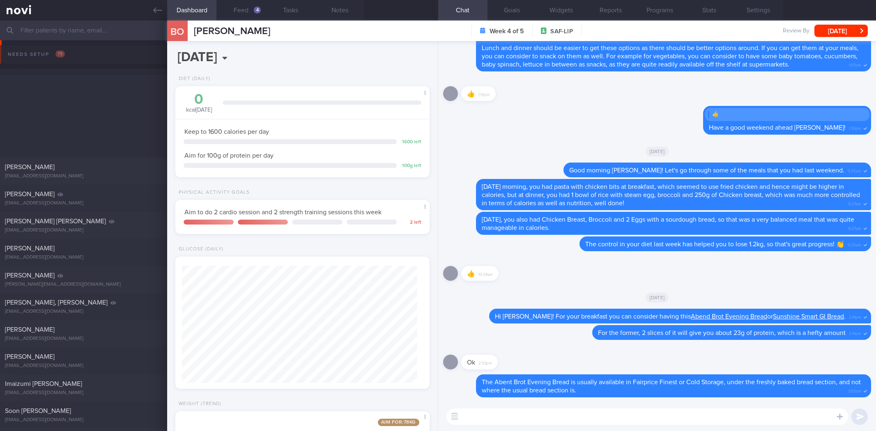
select select "7"
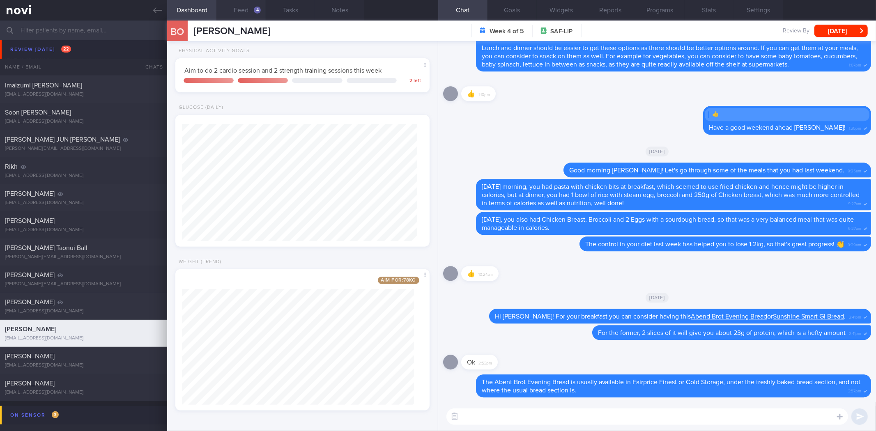
click at [241, 13] on button "Feed 4" at bounding box center [240, 10] width 49 height 21
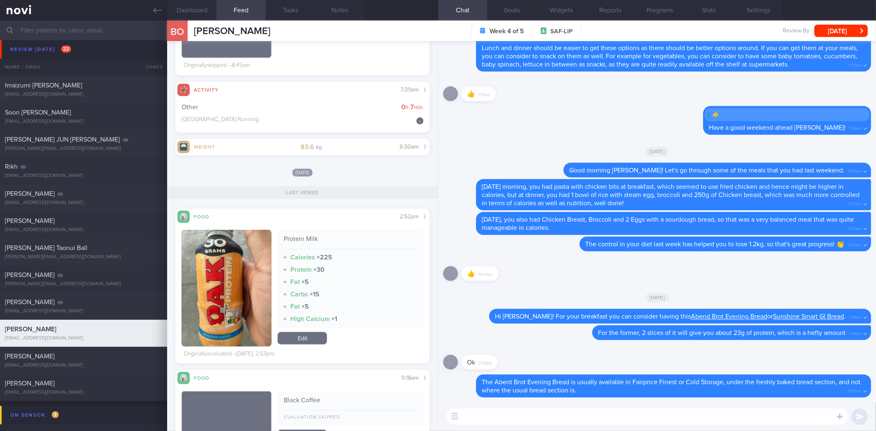
scroll to position [280, 0]
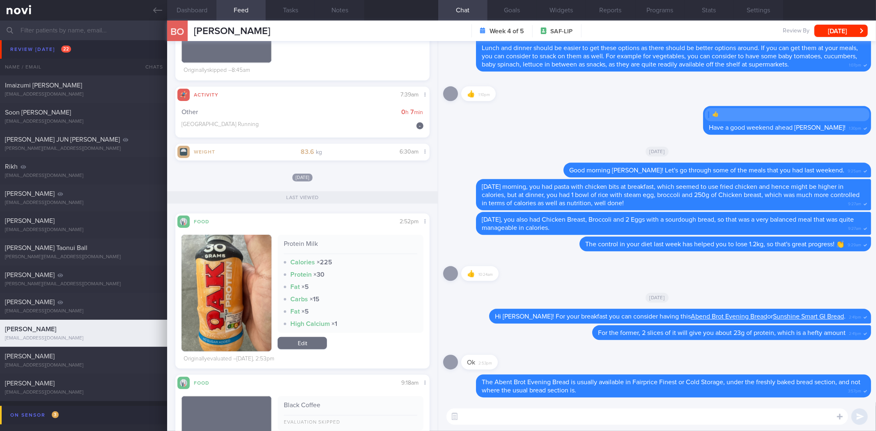
click at [206, 6] on button "Dashboard" at bounding box center [191, 10] width 49 height 21
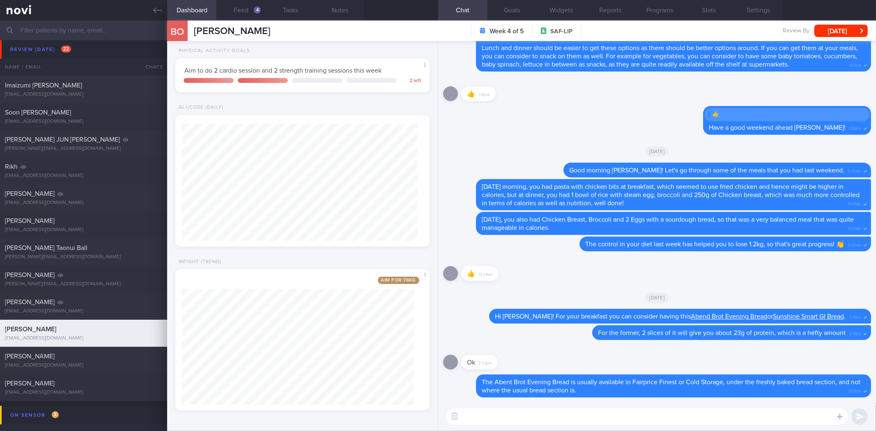
click at [541, 421] on textarea at bounding box center [646, 416] width 401 height 16
type textarea "Hi Bryan! Look forward to seeing you at our review tomorrow! :)"
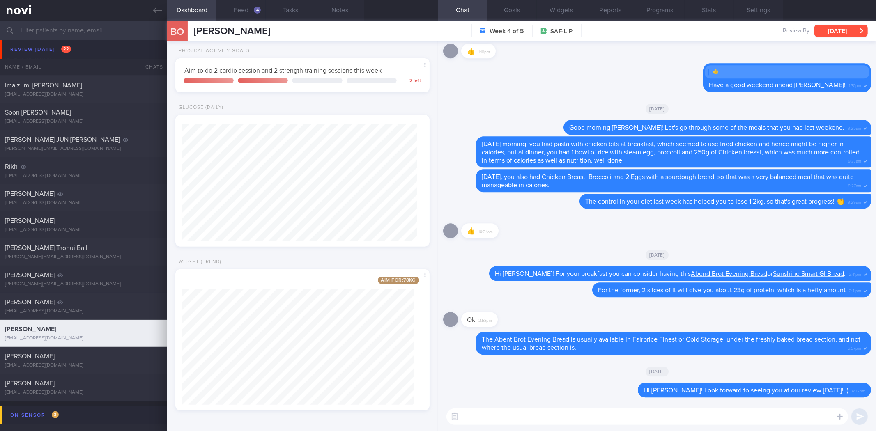
click at [843, 25] on button "Wed, 13 Aug" at bounding box center [840, 31] width 53 height 12
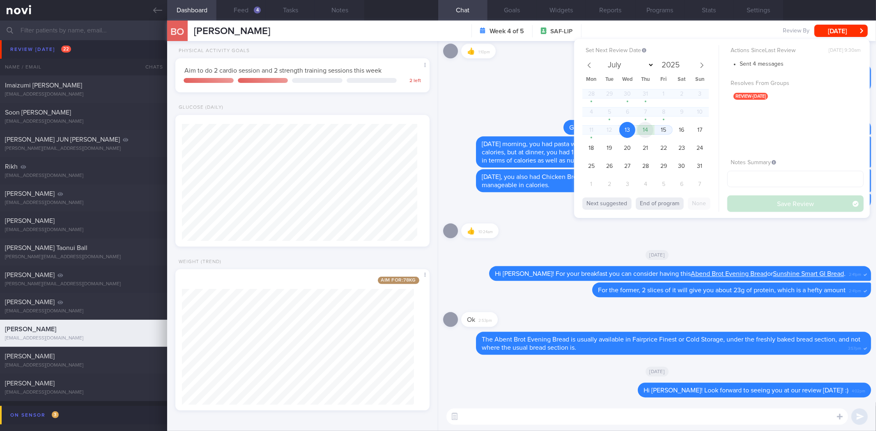
click at [642, 129] on span "14" at bounding box center [645, 130] width 16 height 16
click at [745, 200] on button "Save Review" at bounding box center [795, 203] width 136 height 16
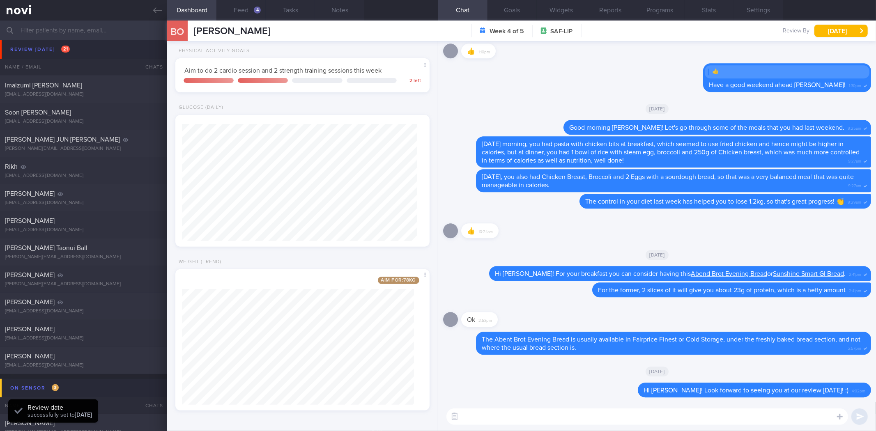
scroll to position [117, 235]
click at [145, 3] on link at bounding box center [83, 10] width 167 height 21
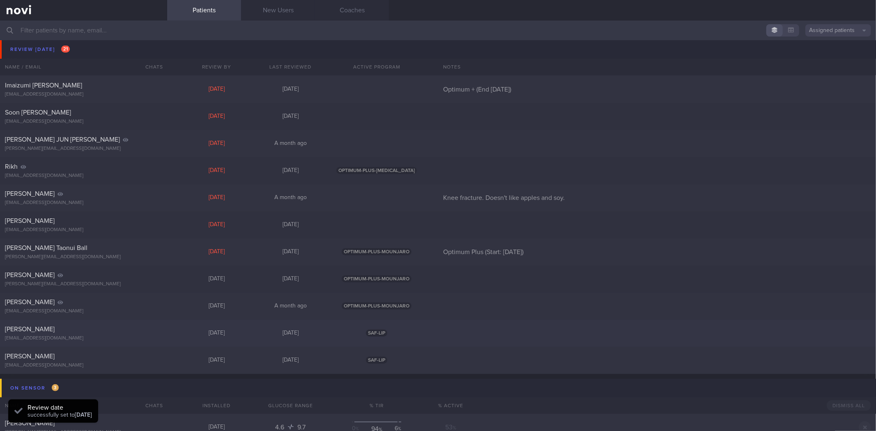
click at [138, 337] on div "[EMAIL_ADDRESS][DOMAIN_NAME]" at bounding box center [83, 338] width 157 height 6
select select "7"
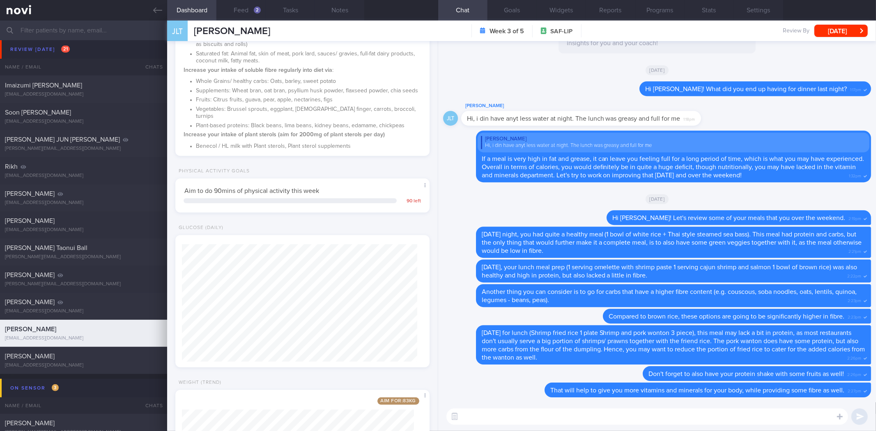
scroll to position [338, 0]
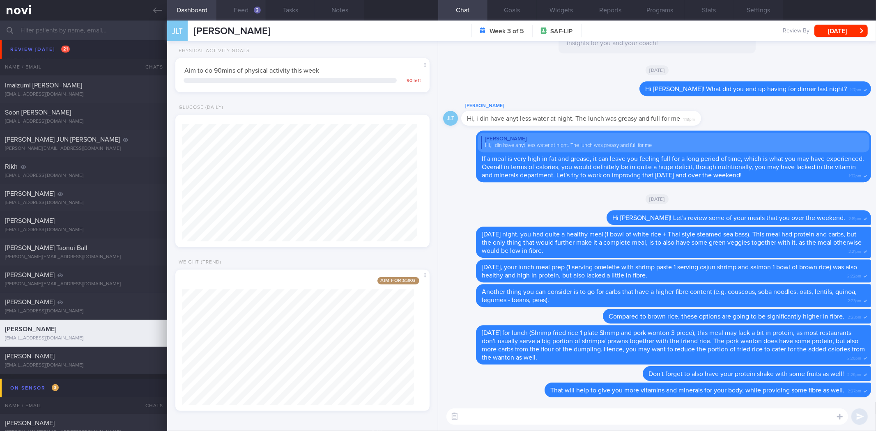
click at [246, 11] on button "Feed 2" at bounding box center [240, 10] width 49 height 21
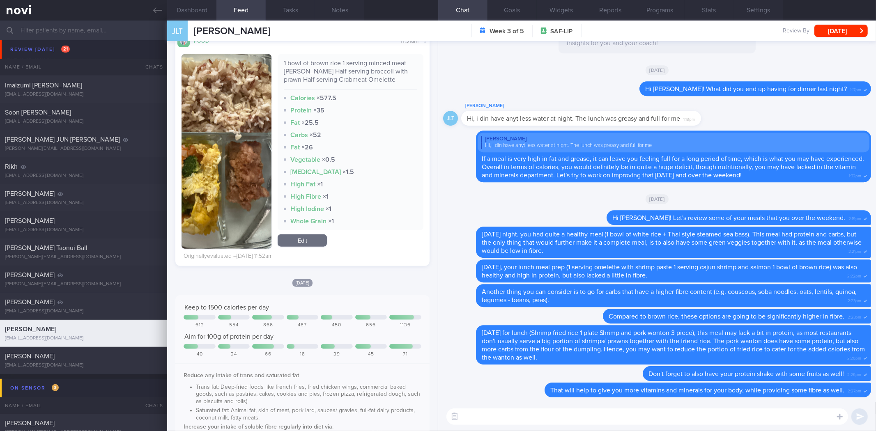
scroll to position [650, 0]
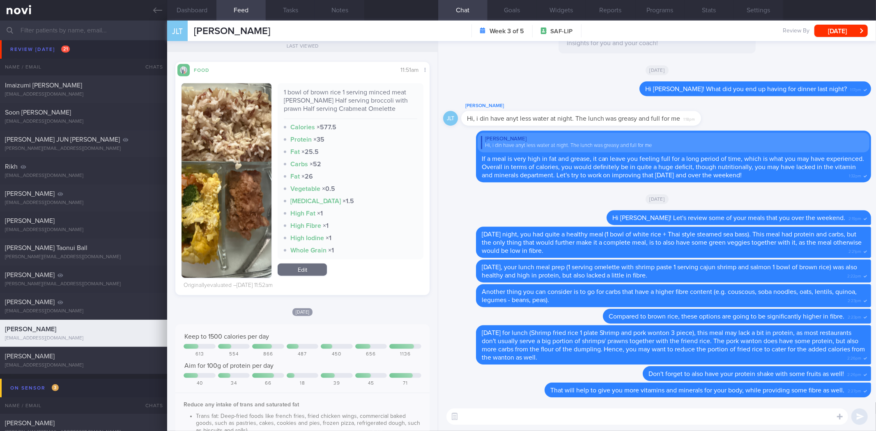
click at [254, 186] on button "button" at bounding box center [226, 180] width 90 height 195
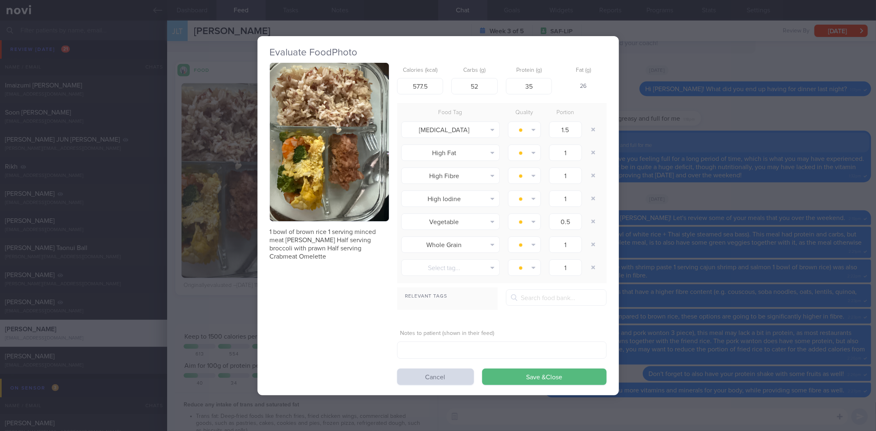
click at [665, 152] on div "Evaluate Food Photo 1 bowl of brown rice 1 serving minced meat patty Half servi…" at bounding box center [438, 215] width 876 height 431
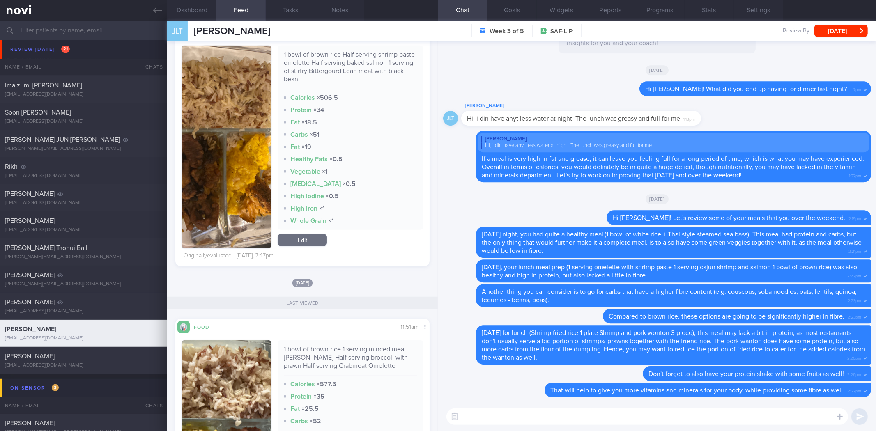
scroll to position [384, 0]
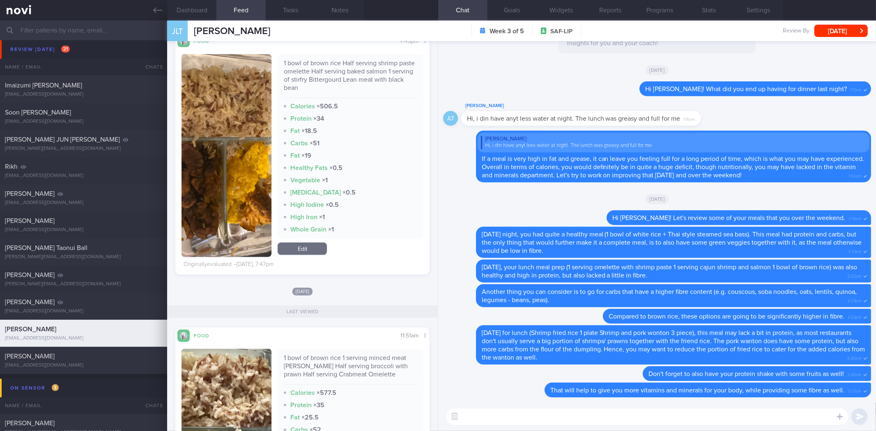
click at [211, 215] on button "button" at bounding box center [226, 155] width 90 height 203
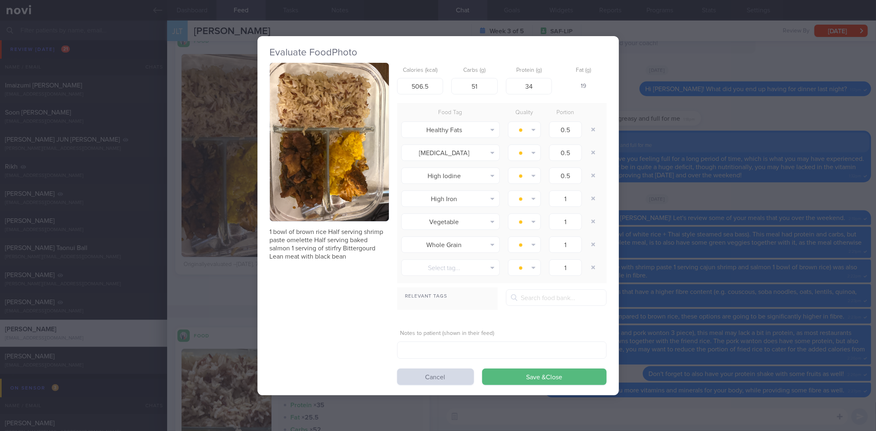
click at [617, 223] on div "Evaluate Food Photo 1 bowl of brown rice Half serving shrimp paste omelette Hal…" at bounding box center [437, 215] width 361 height 359
click at [649, 215] on div "Evaluate Food Photo 1 bowl of brown rice Half serving shrimp paste omelette Hal…" at bounding box center [438, 215] width 876 height 431
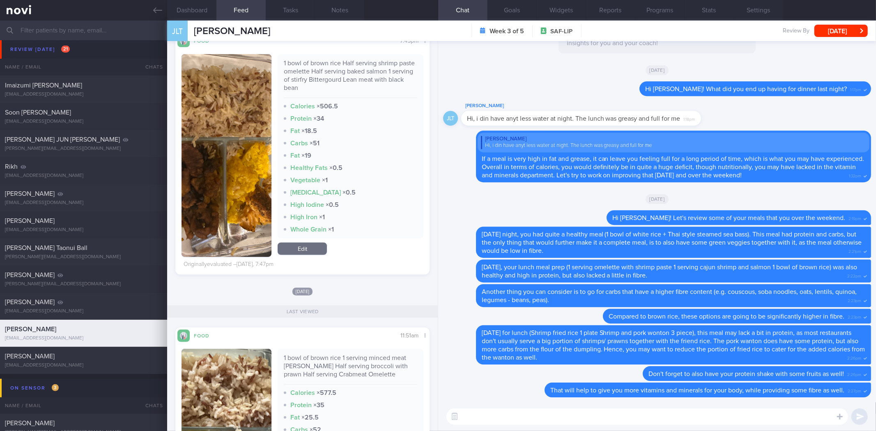
click at [649, 215] on span "Hi Jia Liang! Let's review some of your meals that you over the weekend." at bounding box center [728, 218] width 233 height 7
click at [539, 412] on textarea at bounding box center [646, 416] width 401 height 16
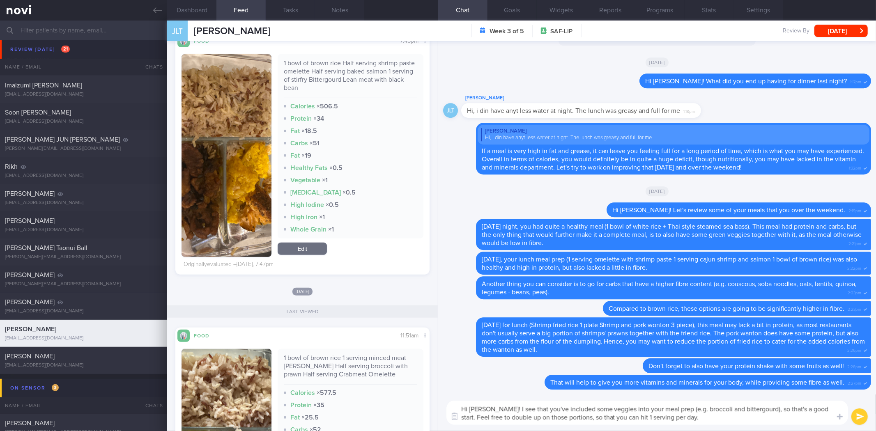
type textarea "Hi Jia Liang! I see that you've included some veggies into your meal prep (e.g.…"
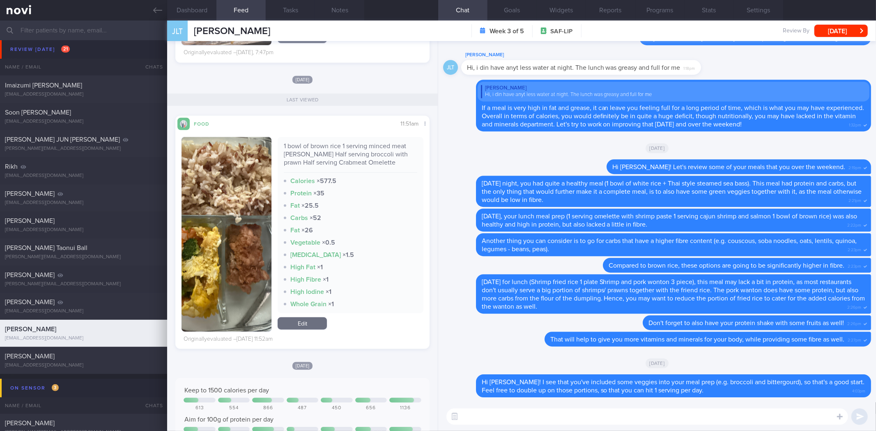
scroll to position [600, 0]
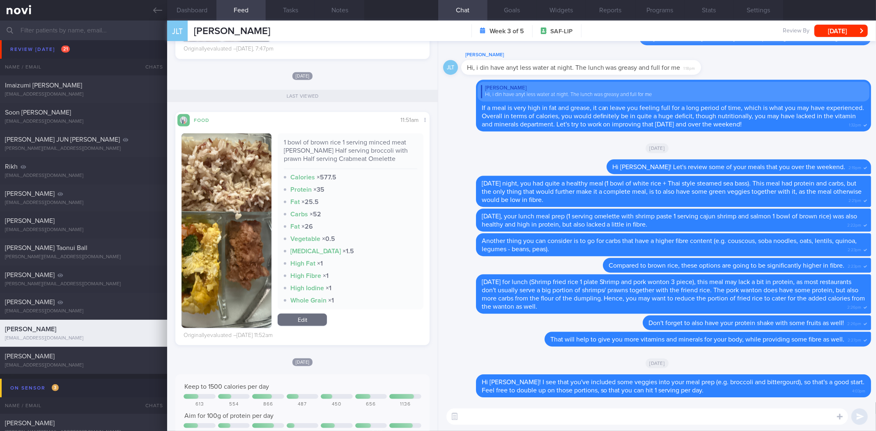
click at [243, 265] on button "button" at bounding box center [226, 230] width 90 height 195
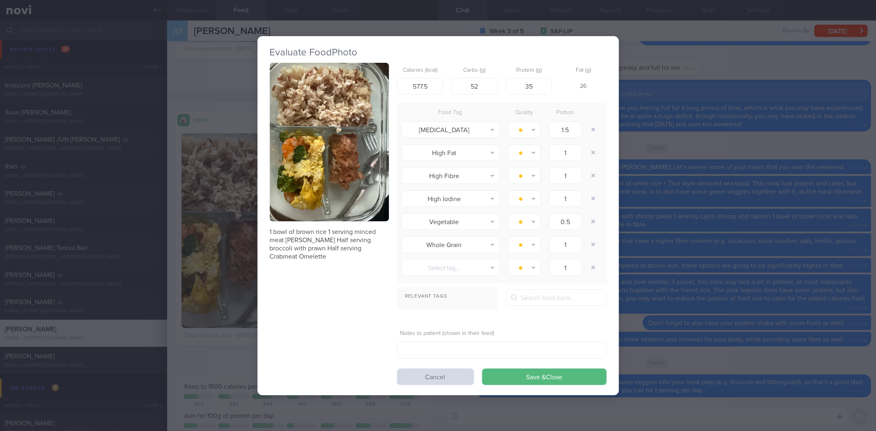
click at [363, 170] on button "button" at bounding box center [329, 142] width 119 height 159
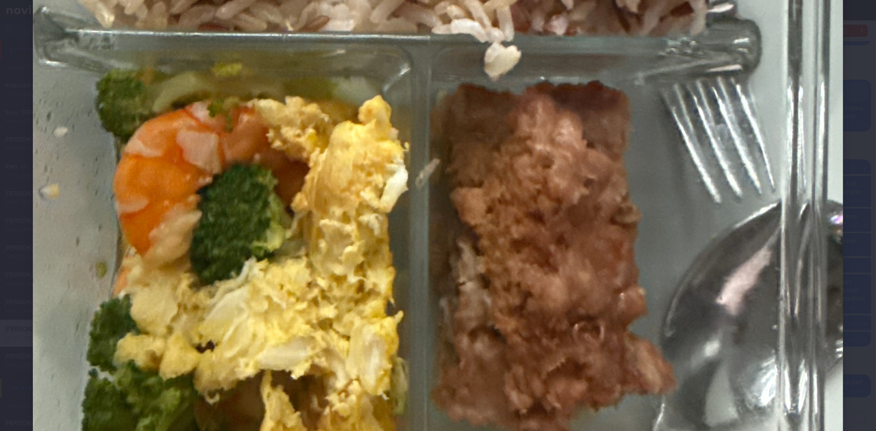
scroll to position [470, 0]
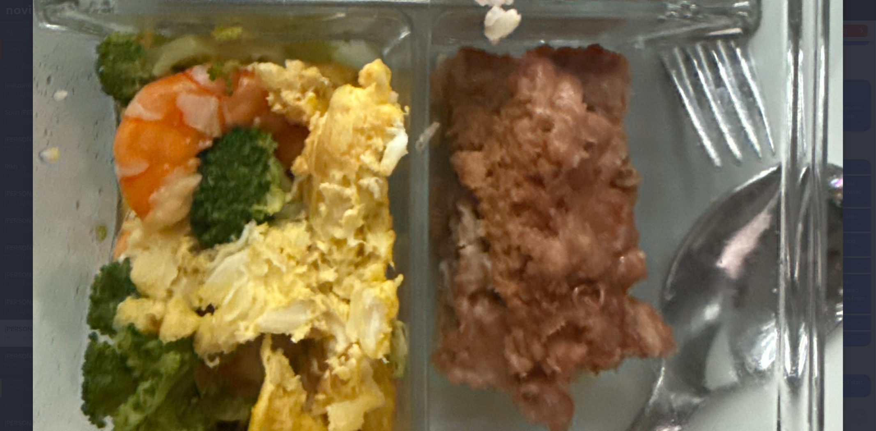
click at [864, 129] on div at bounding box center [438, 103] width 876 height 1146
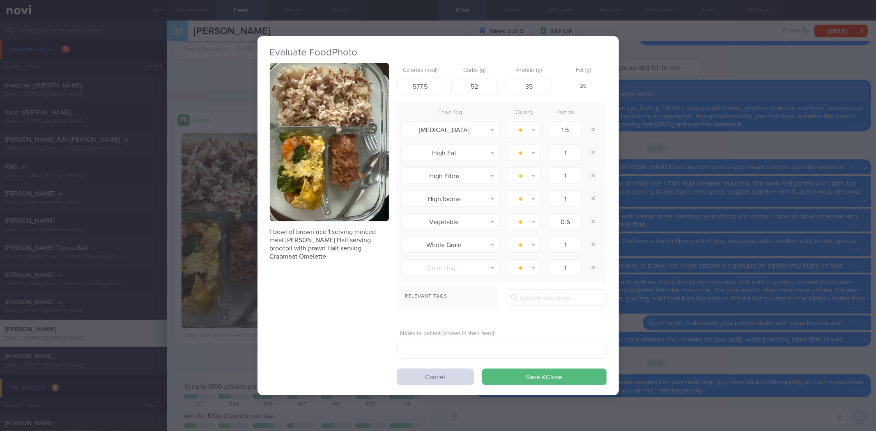
click at [864, 129] on div "Evaluate Food Photo 1 bowl of brown rice 1 serving minced meat patty Half servi…" at bounding box center [438, 215] width 876 height 431
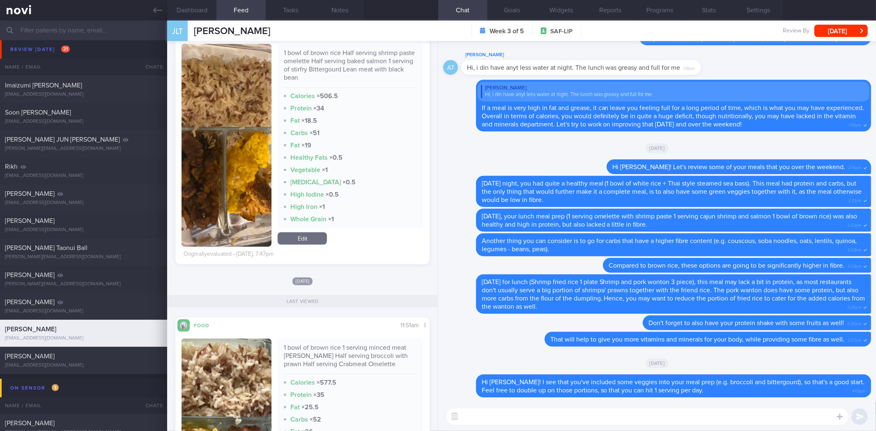
scroll to position [305, 0]
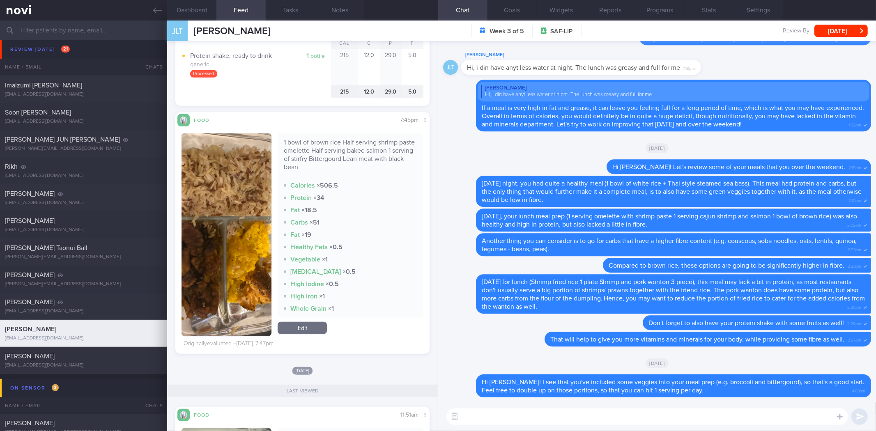
click at [230, 256] on button "button" at bounding box center [226, 234] width 90 height 203
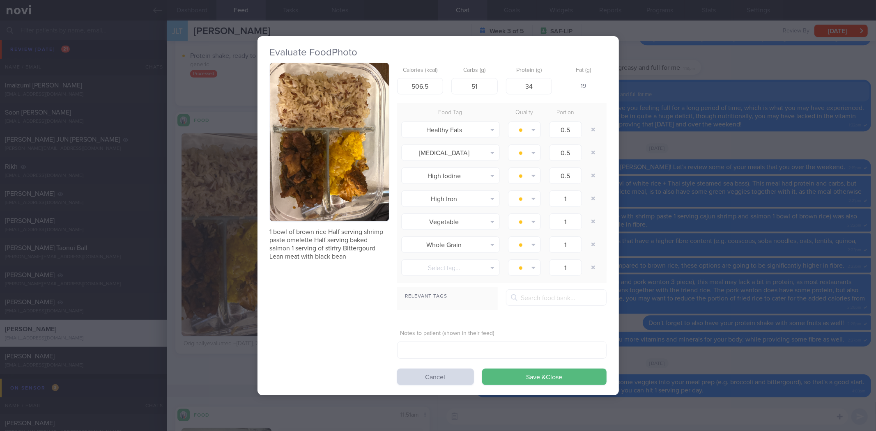
click at [756, 210] on div "Evaluate Food Photo 1 bowl of brown rice Half serving shrimp paste omelette Hal…" at bounding box center [438, 215] width 876 height 431
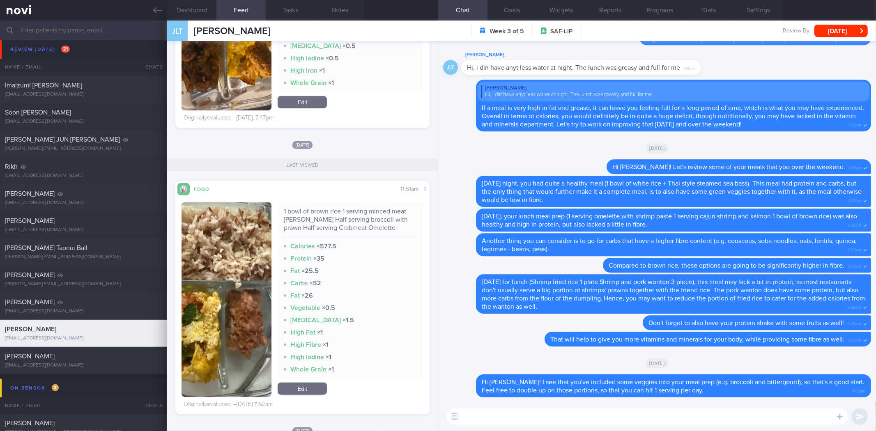
scroll to position [529, 0]
click at [497, 409] on textarea at bounding box center [646, 416] width 401 height 16
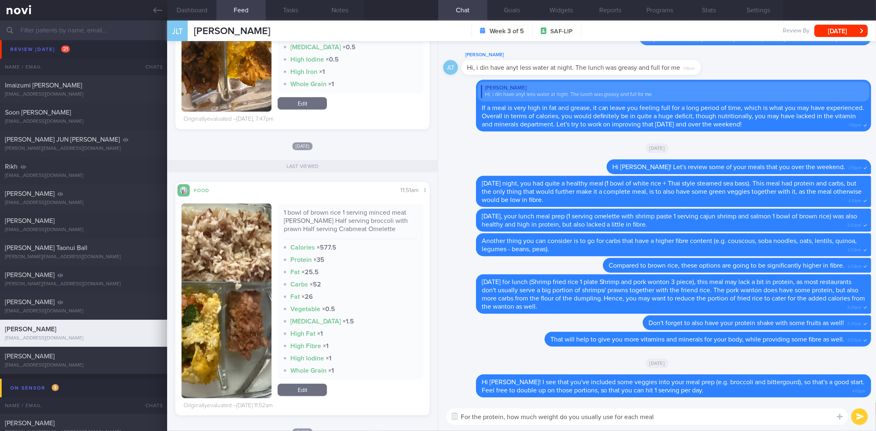
type textarea "For the protein, how much weight do you usually use for each meal?"
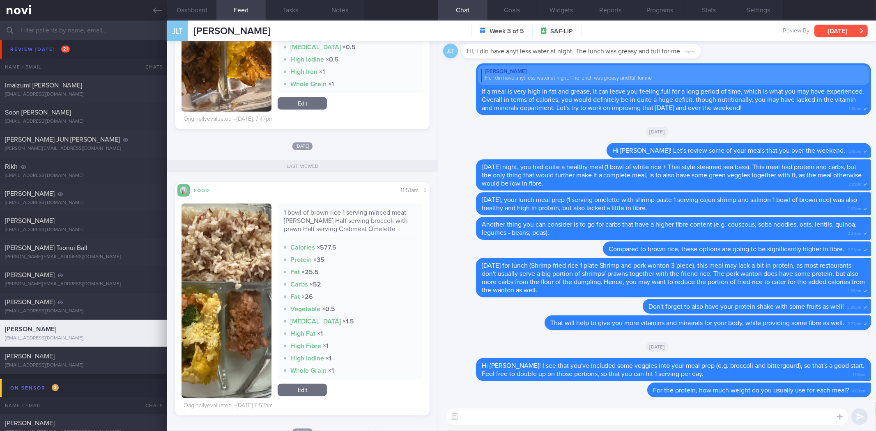
click at [826, 25] on button "Wed, 13 Aug" at bounding box center [840, 31] width 53 height 12
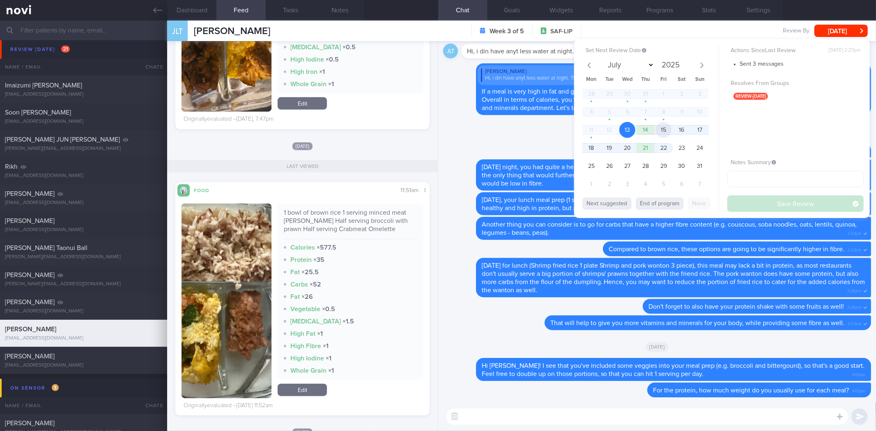
click at [662, 133] on span "15" at bounding box center [663, 130] width 16 height 16
click at [788, 210] on button "Save Review" at bounding box center [795, 203] width 136 height 16
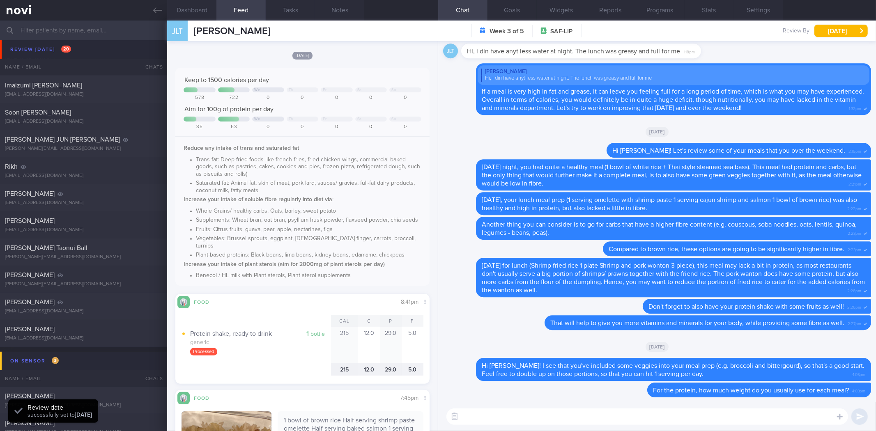
scroll to position [27, 0]
click at [149, 13] on link at bounding box center [83, 10] width 167 height 21
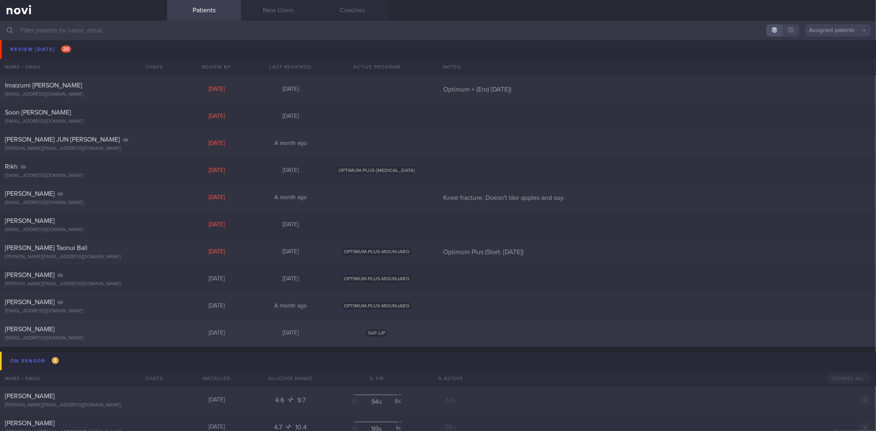
click at [107, 333] on div "Reamonn Chan reamonn_chan_yao_quan@defence.gov.sg" at bounding box center [83, 333] width 167 height 16
select select "7"
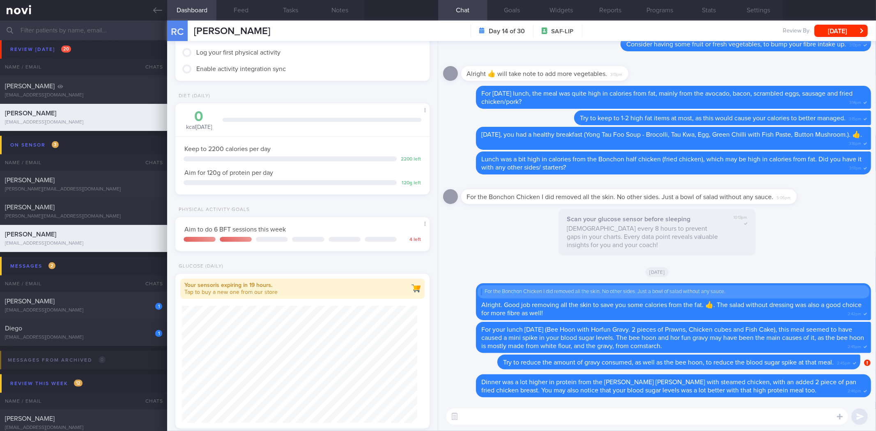
scroll to position [261, 0]
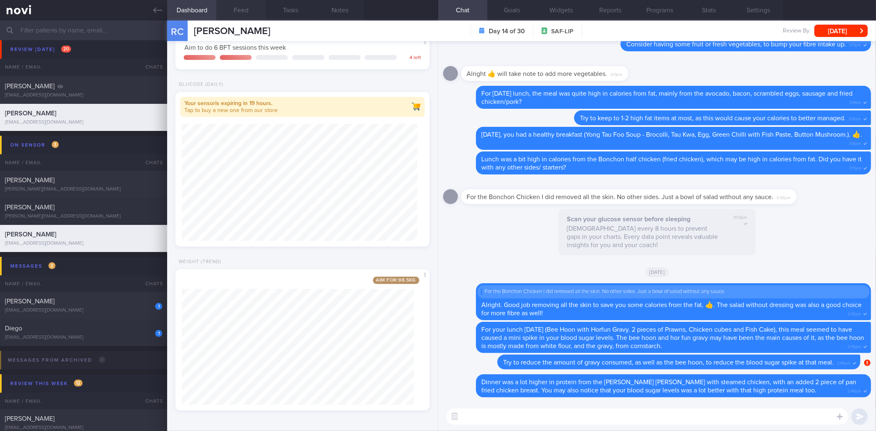
click at [245, 9] on button "Feed" at bounding box center [240, 10] width 49 height 21
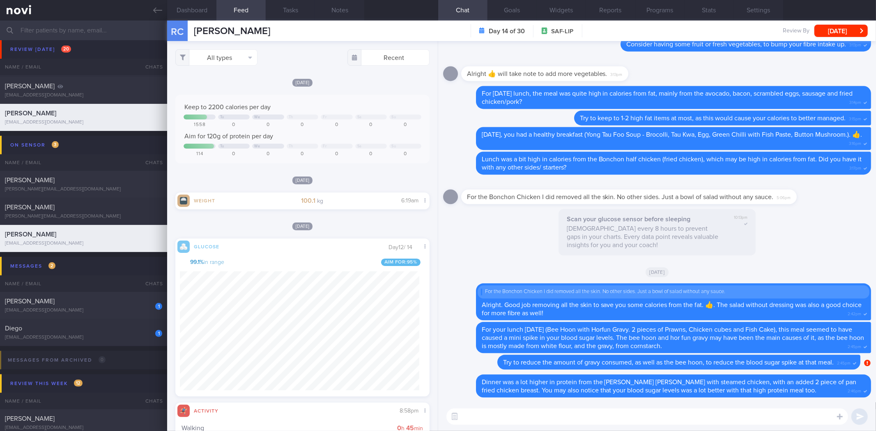
click at [544, 418] on textarea at bounding box center [646, 416] width 401 height 16
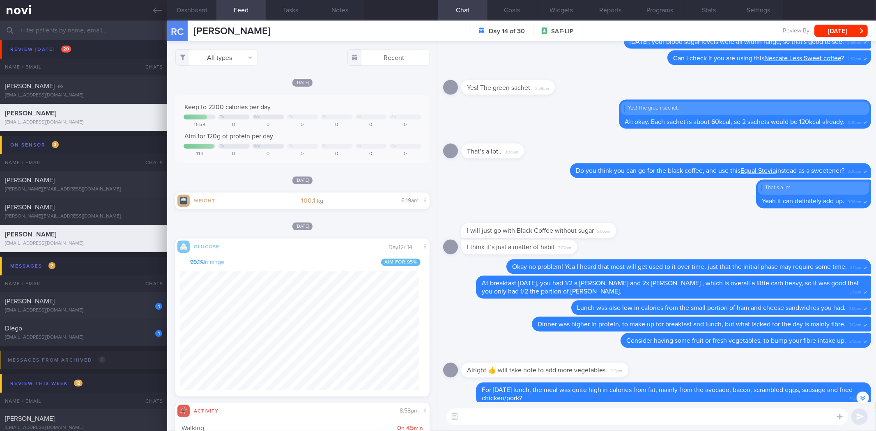
scroll to position [0, 0]
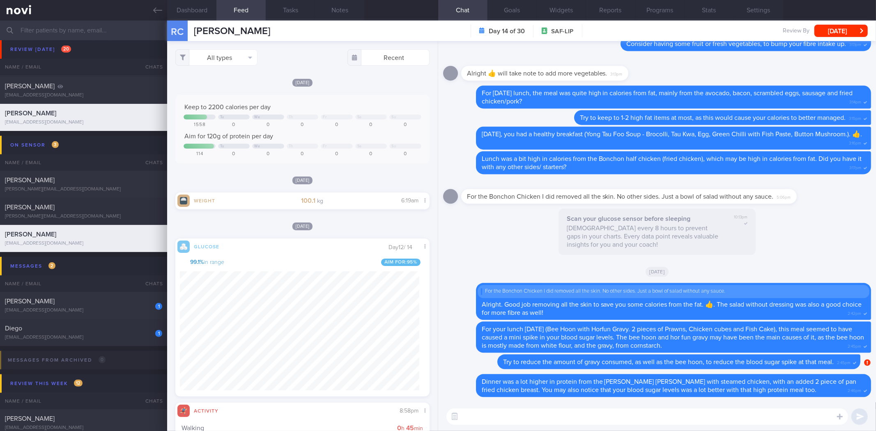
click at [550, 418] on textarea at bounding box center [646, 416] width 401 height 16
click at [202, 21] on div "RC Reamonn Chan" at bounding box center [218, 31] width 103 height 21
click at [202, 20] on button "Dashboard" at bounding box center [191, 10] width 49 height 21
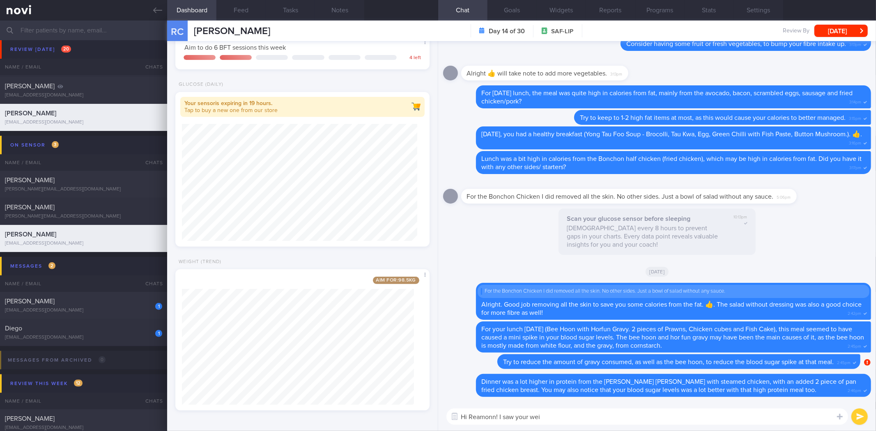
click at [616, 413] on textarea "Hi Reamonn! I saw your wei" at bounding box center [646, 416] width 401 height 16
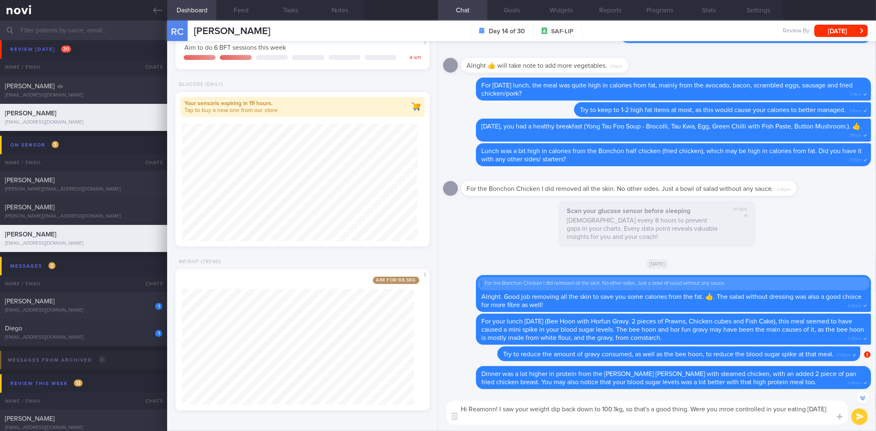
scroll to position [-7, 0]
type textarea "Hi Reamonn! I saw your weight dip back down to 100.1kg, so that's a good thing.…"
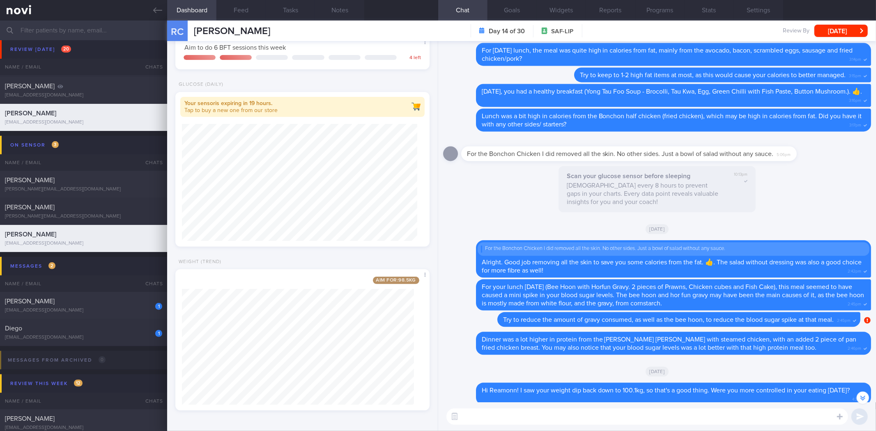
scroll to position [-43, 0]
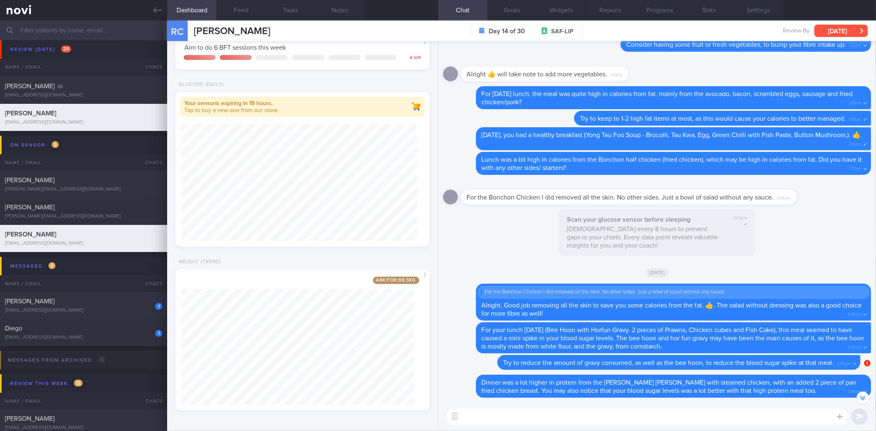
click at [835, 36] on button "Wed, 13 Aug" at bounding box center [840, 31] width 53 height 12
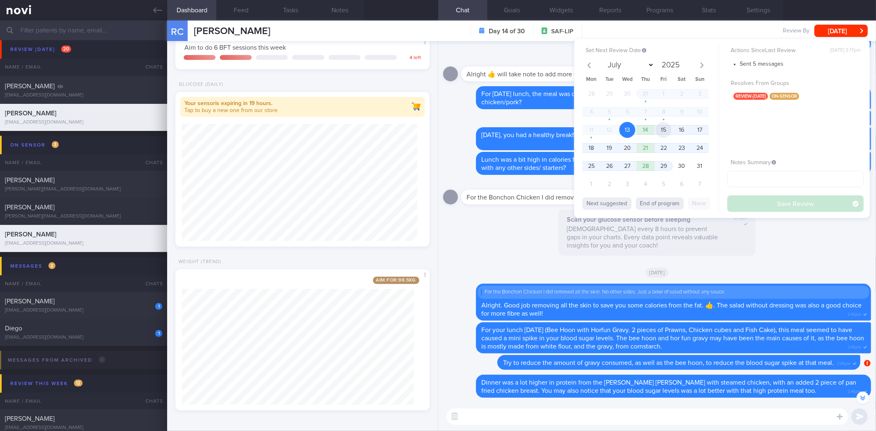
click at [658, 126] on span "15" at bounding box center [663, 130] width 16 height 16
click at [786, 208] on button "Save Review" at bounding box center [795, 203] width 136 height 16
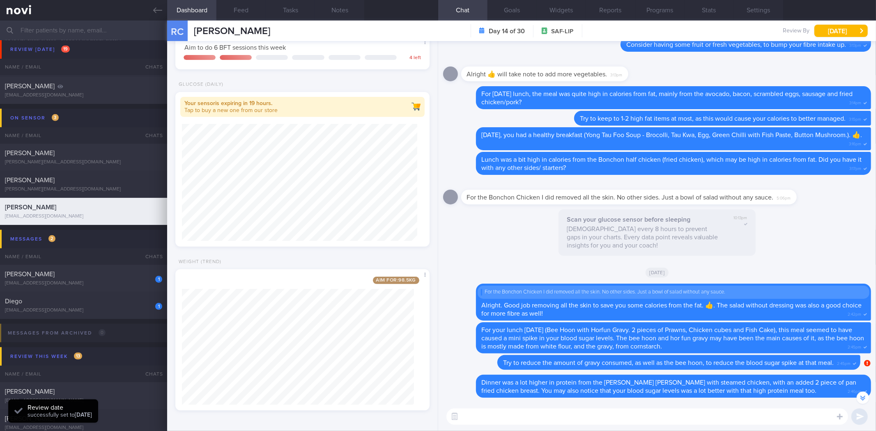
scroll to position [117, 235]
click at [155, 5] on link at bounding box center [83, 10] width 167 height 21
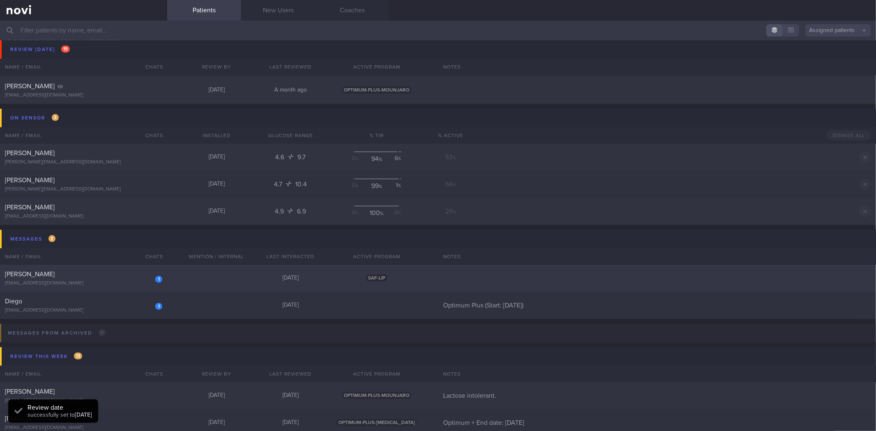
click at [105, 284] on div "[EMAIL_ADDRESS][DOMAIN_NAME]" at bounding box center [83, 283] width 157 height 6
select select "7"
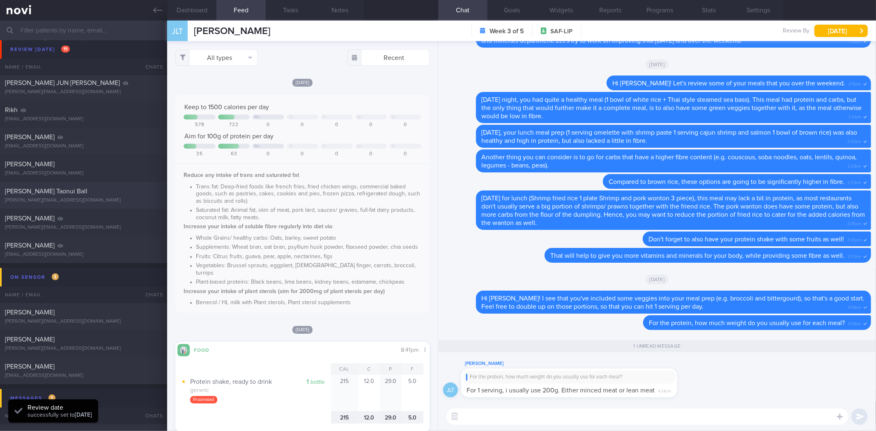
scroll to position [255, 0]
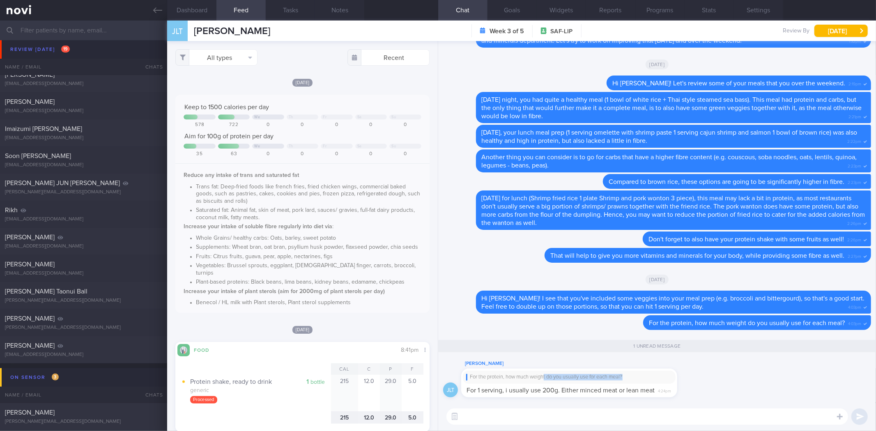
drag, startPoint x: 544, startPoint y: 378, endPoint x: 683, endPoint y: 381, distance: 139.2
click at [683, 381] on div "Jia Liang Tan For the protein, how much weight do you usually use for each meal…" at bounding box center [581, 378] width 241 height 39
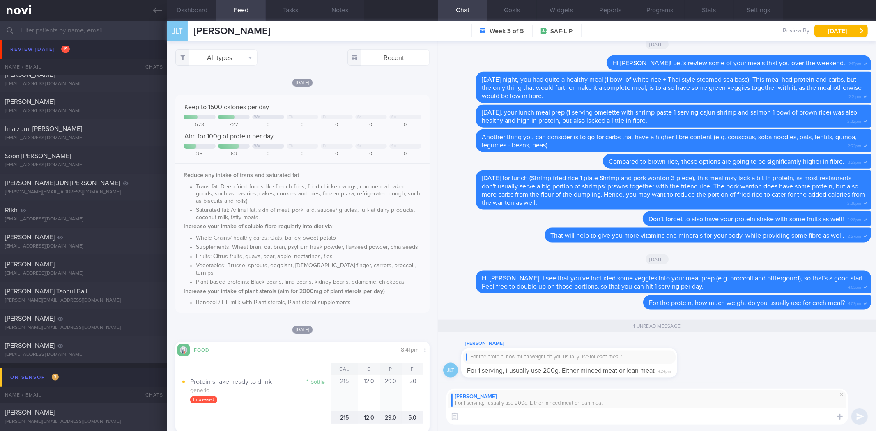
click at [670, 418] on textarea at bounding box center [646, 416] width 401 height 16
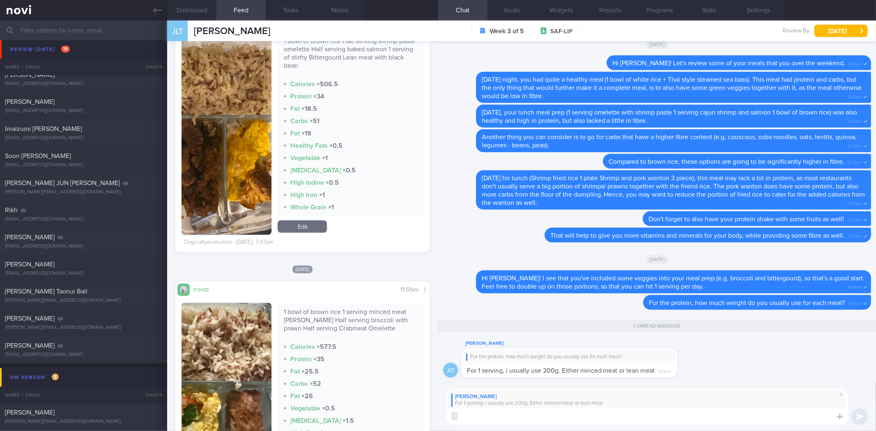
scroll to position [424, 0]
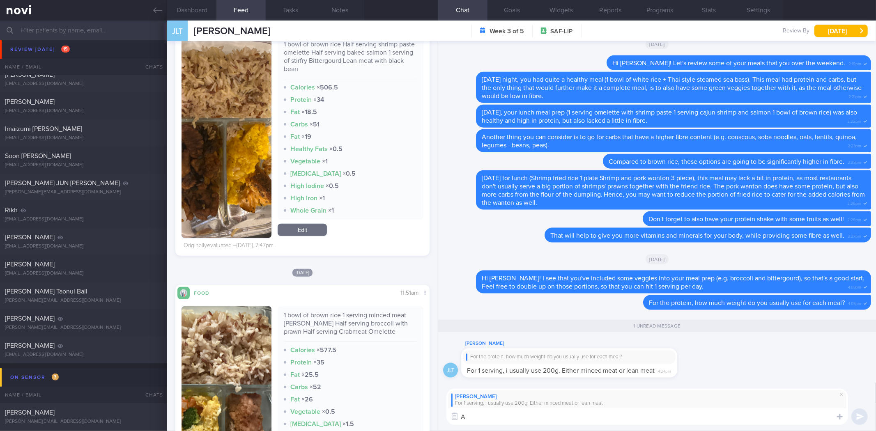
click at [591, 417] on textarea "A" at bounding box center [646, 416] width 401 height 16
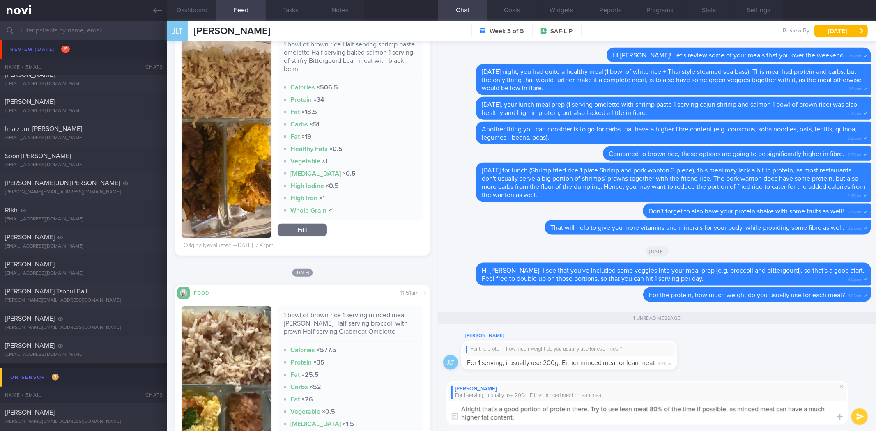
type textarea "Alright that's a good portion of protein there. Try to use lean meat 80% of the…"
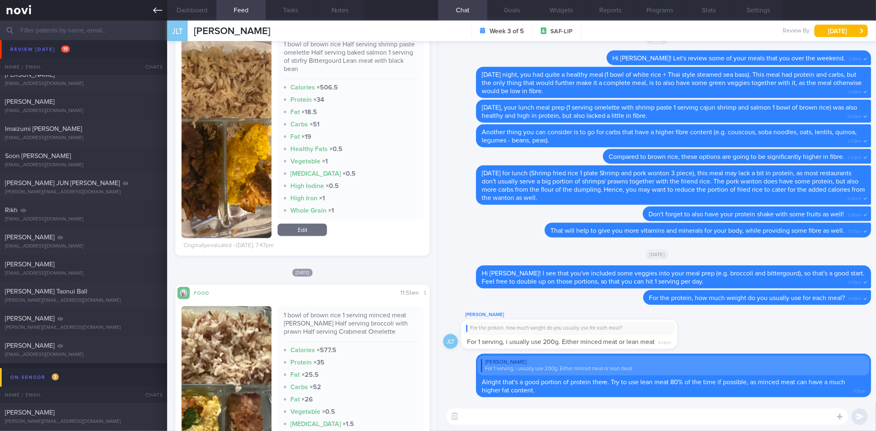
click at [153, 9] on icon at bounding box center [157, 10] width 9 height 9
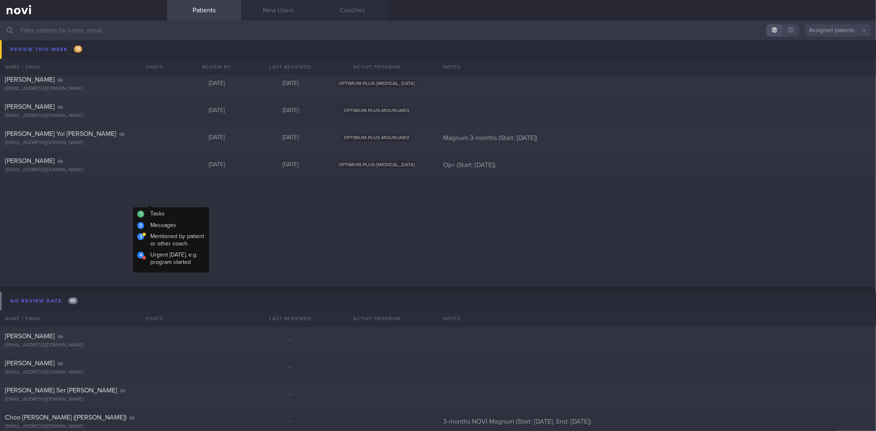
scroll to position [1057, 0]
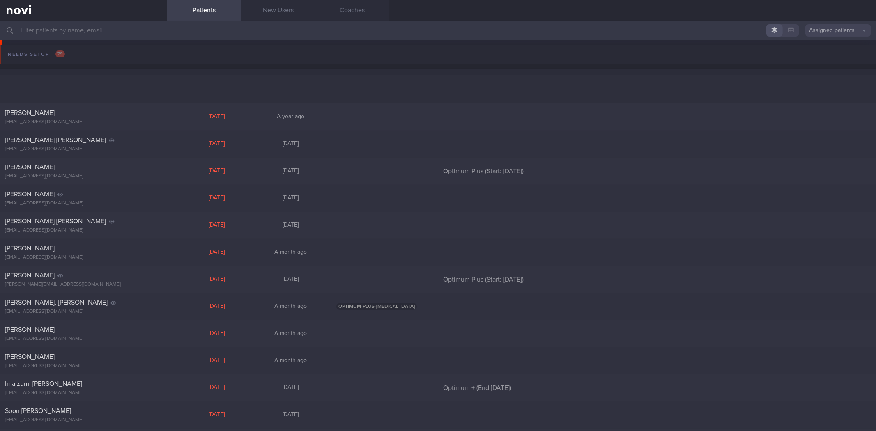
scroll to position [507, 0]
